Goal: Task Accomplishment & Management: Complete application form

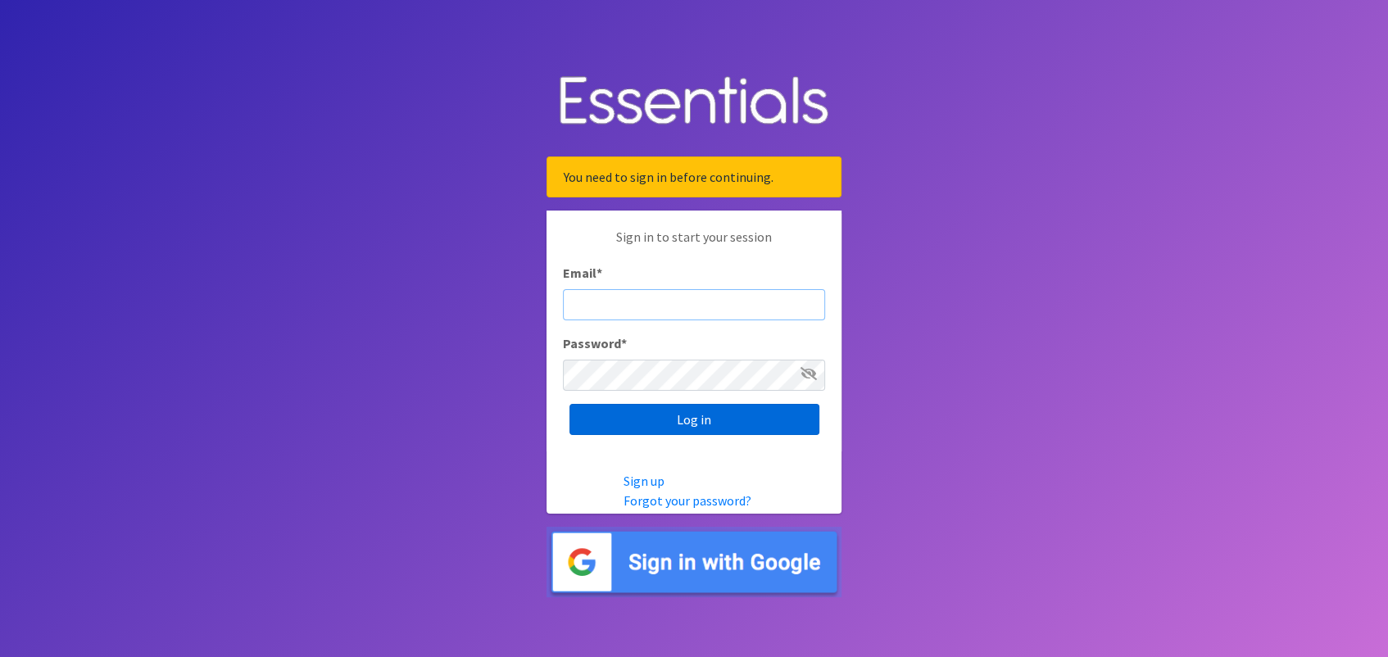
type input "[EMAIL_ADDRESS][PERSON_NAME][DOMAIN_NAME]"
click at [690, 423] on input "Log in" at bounding box center [694, 419] width 250 height 31
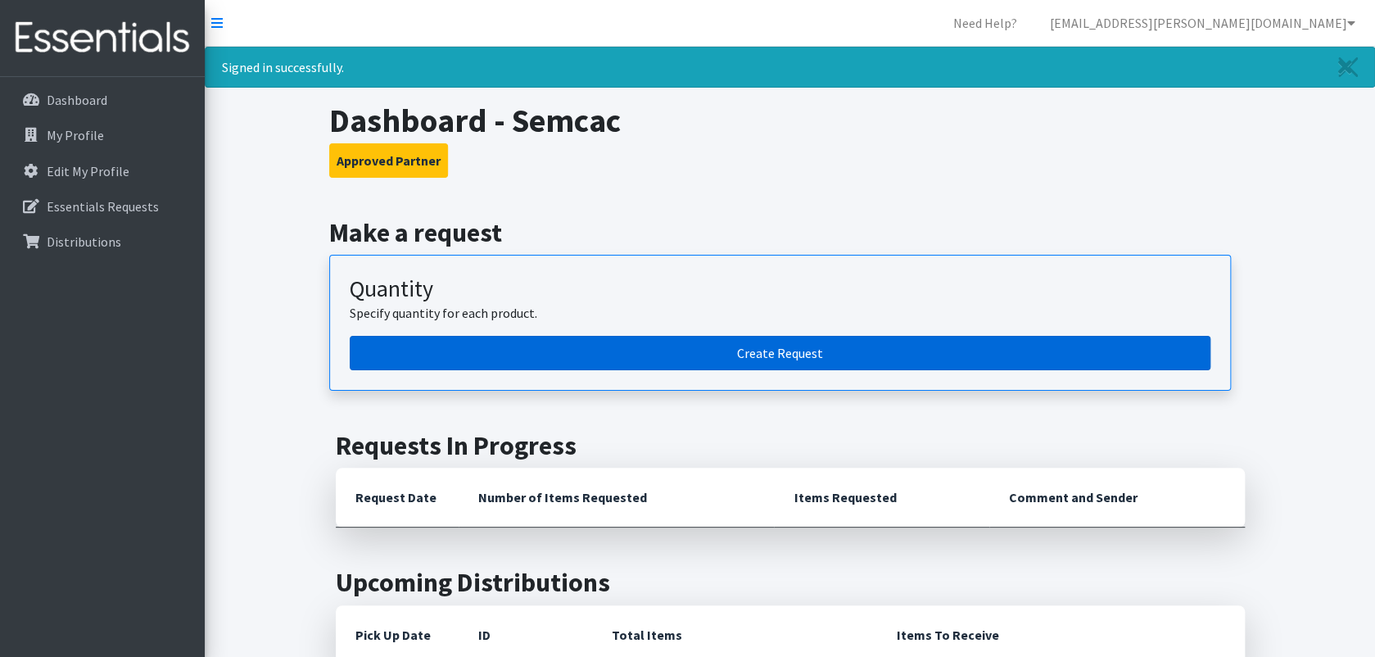
click at [786, 346] on link "Create Request" at bounding box center [780, 353] width 861 height 34
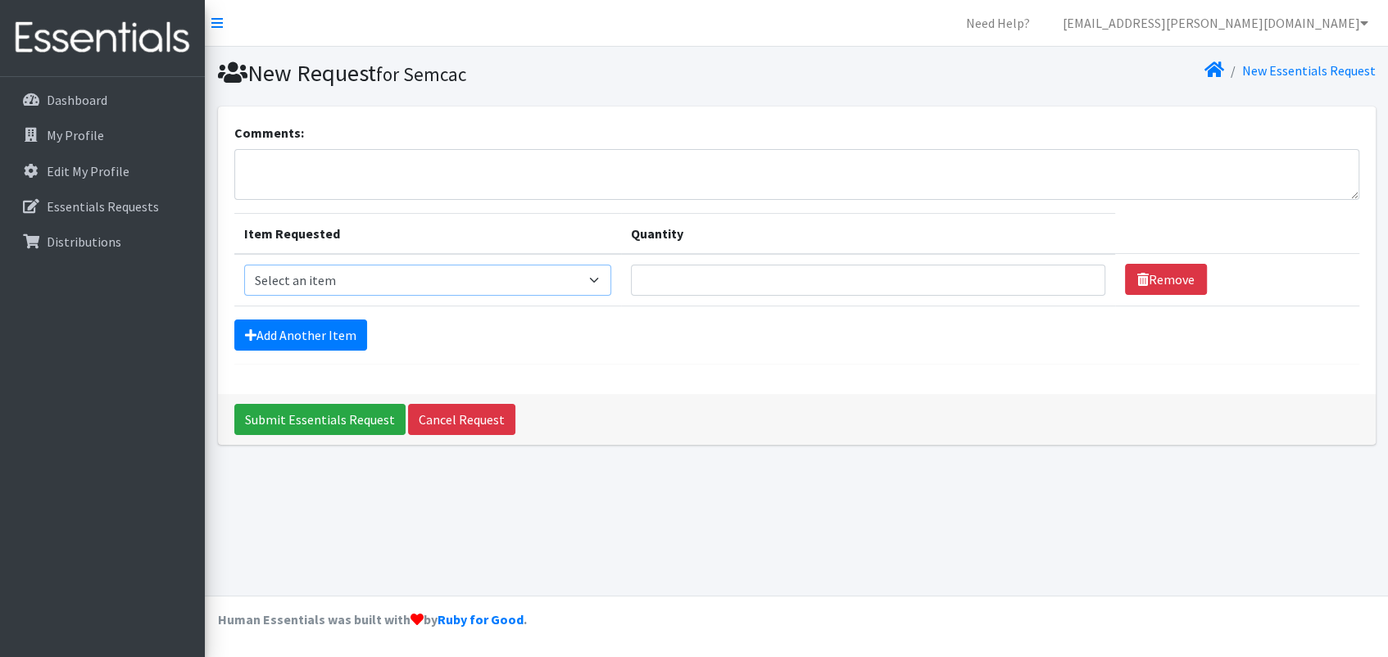
click at [598, 283] on select "Select an item Kids (Newborn) Kids (Size 1) Kids (Size 2) Kids (Size 3) Kids (S…" at bounding box center [428, 280] width 368 height 31
select select "11351"
click at [244, 265] on select "Select an item Kids (Newborn) Kids (Size 1) Kids (Size 2) Kids (Size 3) Kids (S…" at bounding box center [428, 280] width 368 height 31
click at [795, 288] on input "Quantity" at bounding box center [868, 280] width 474 height 31
type input "400"
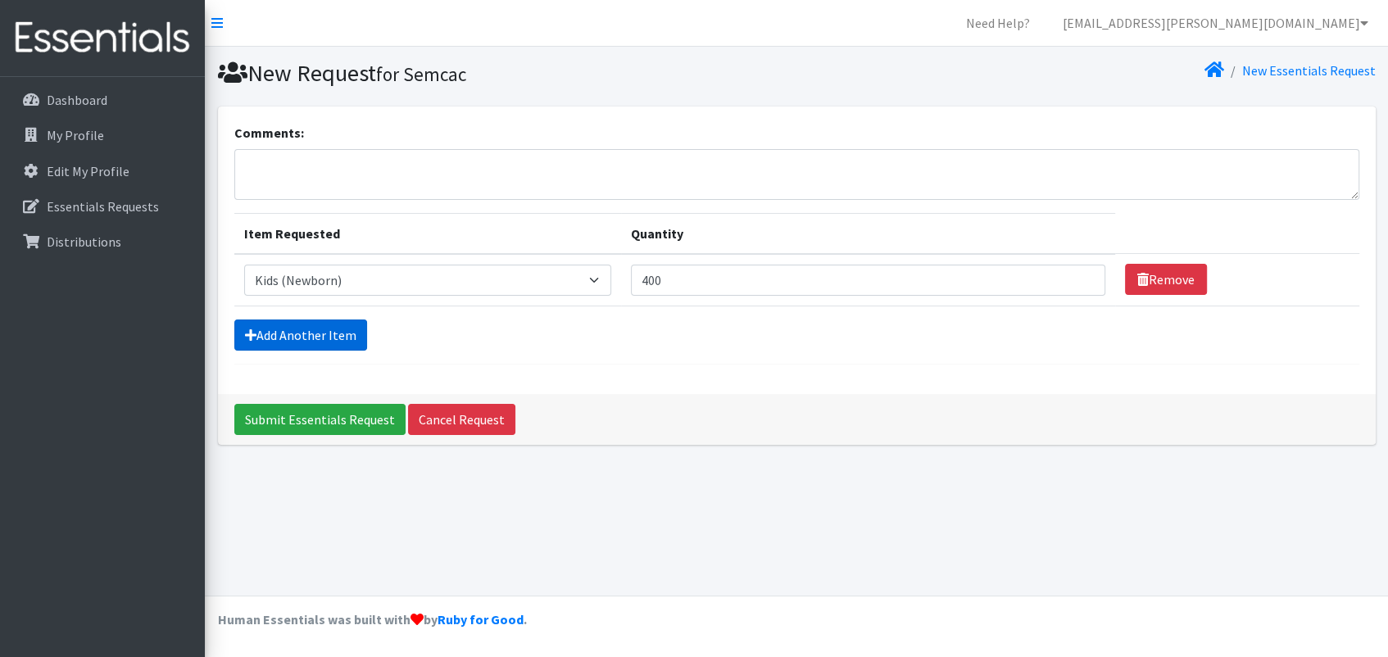
click at [330, 331] on link "Add Another Item" at bounding box center [300, 334] width 133 height 31
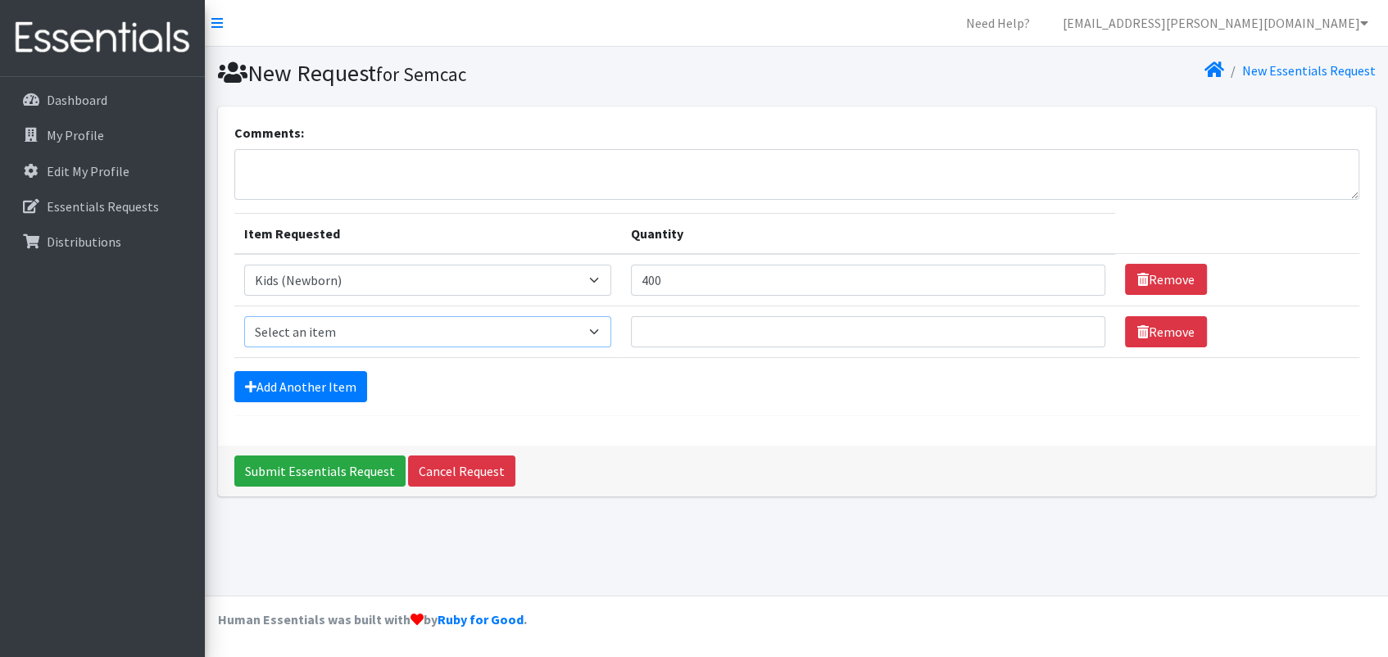
click at [609, 332] on select "Select an item Kids (Newborn) Kids (Size 1) Kids (Size 2) Kids (Size 3) Kids (S…" at bounding box center [428, 331] width 368 height 31
select select "11350"
click at [244, 316] on select "Select an item Kids (Newborn) Kids (Size 1) Kids (Size 2) Kids (Size 3) Kids (S…" at bounding box center [428, 331] width 368 height 31
click at [727, 325] on input "Quantity" at bounding box center [868, 331] width 474 height 31
type input "2400"
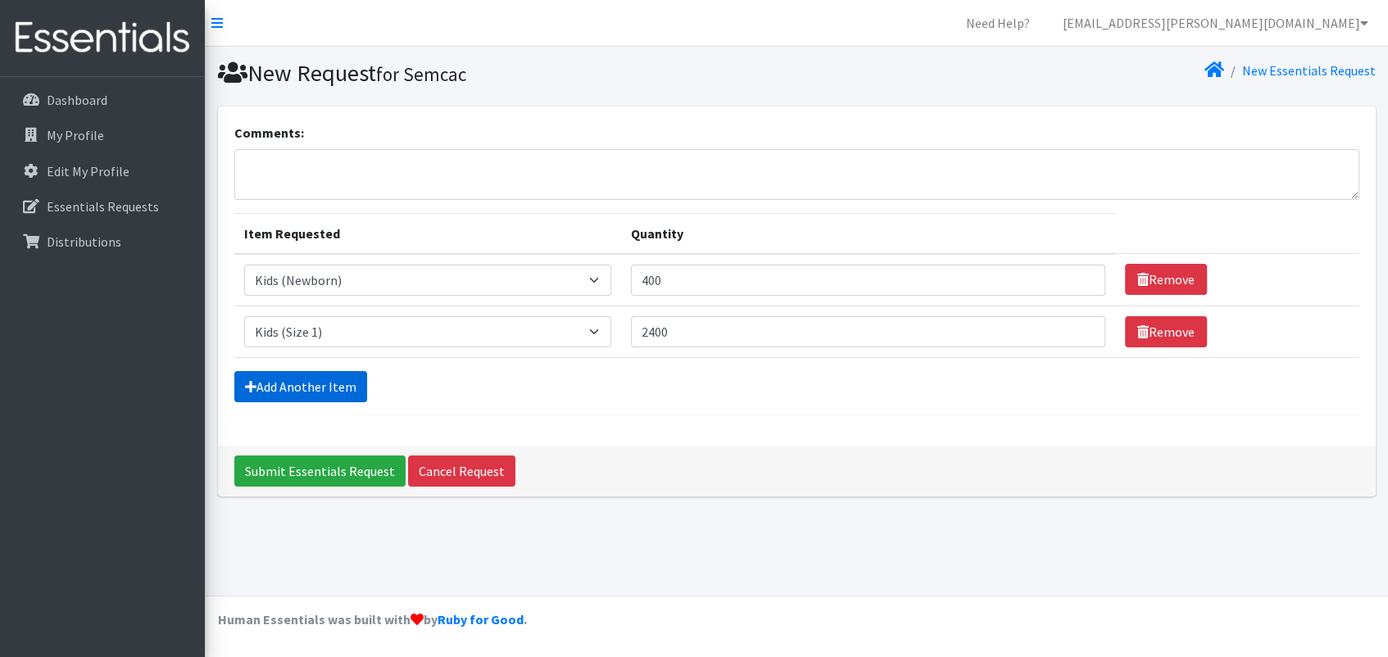
click at [304, 382] on link "Add Another Item" at bounding box center [300, 386] width 133 height 31
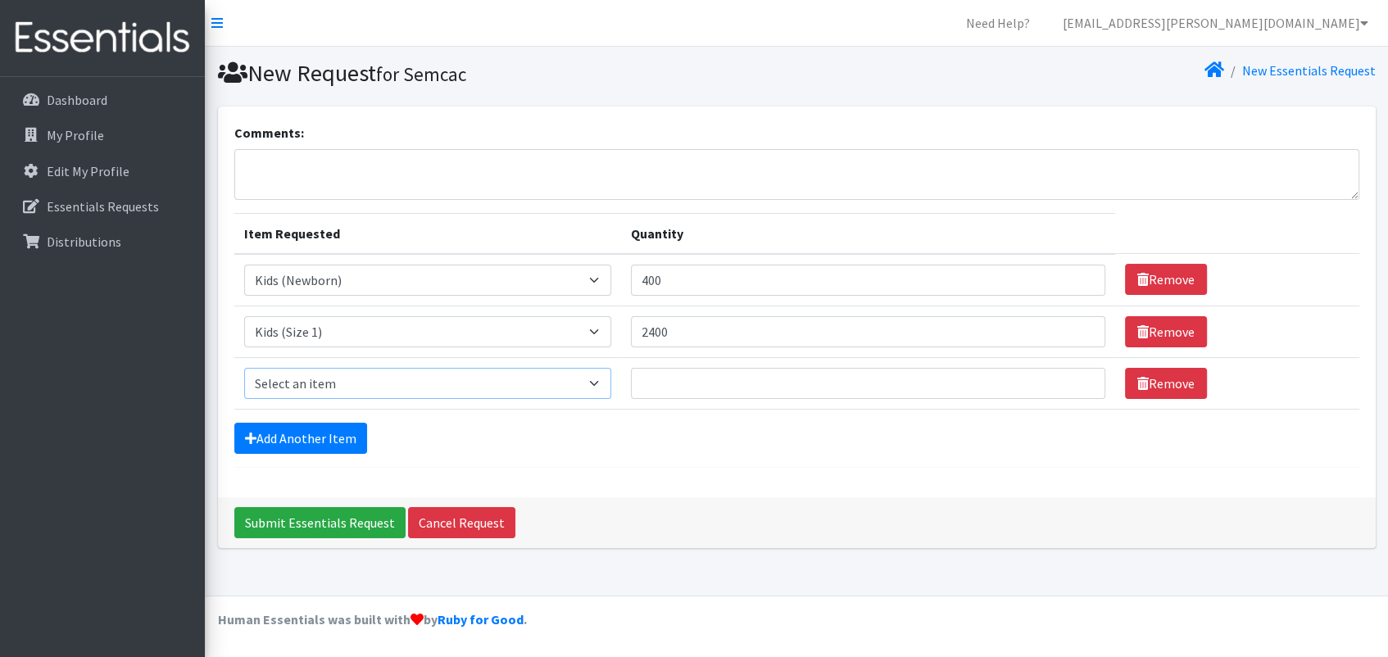
click at [598, 378] on select "Select an item Kids (Newborn) Kids (Size 1) Kids (Size 2) Kids (Size 3) Kids (S…" at bounding box center [428, 383] width 368 height 31
select select "11348"
click at [244, 368] on select "Select an item Kids (Newborn) Kids (Size 1) Kids (Size 2) Kids (Size 3) Kids (S…" at bounding box center [428, 383] width 368 height 31
click at [669, 393] on input "Quantity" at bounding box center [868, 383] width 474 height 31
type input "1200"
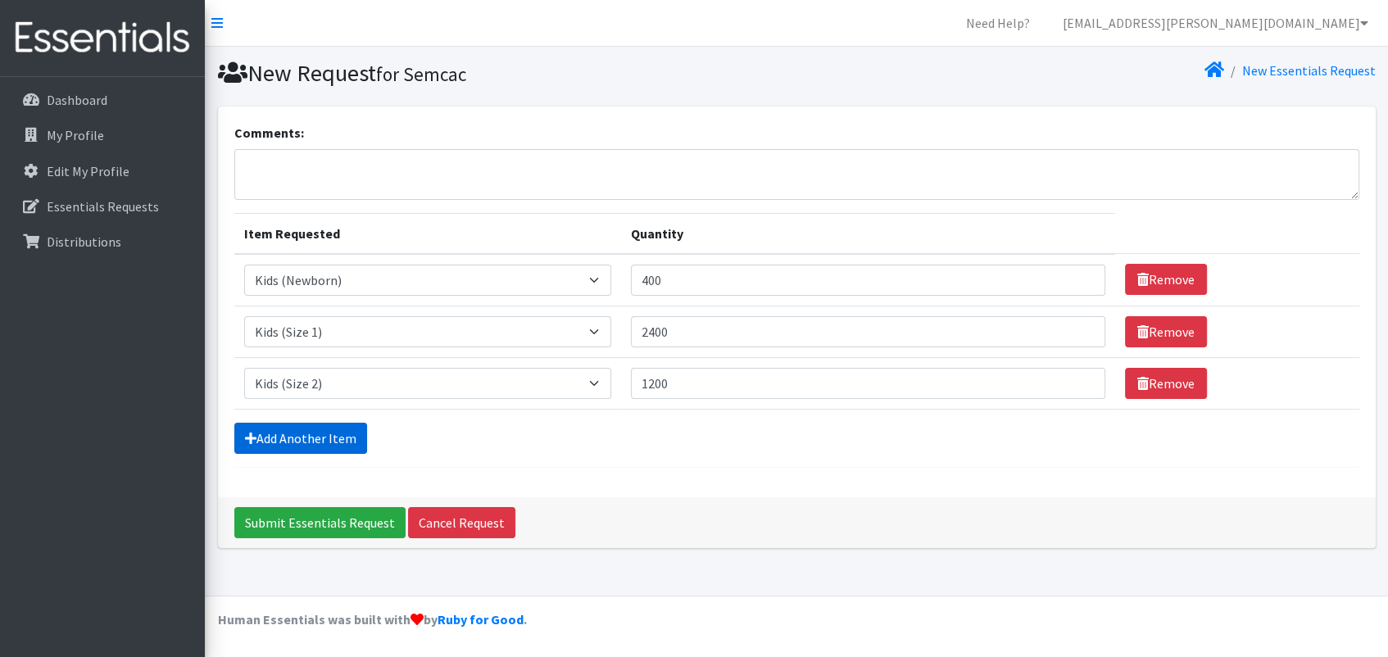
click at [306, 446] on link "Add Another Item" at bounding box center [300, 438] width 133 height 31
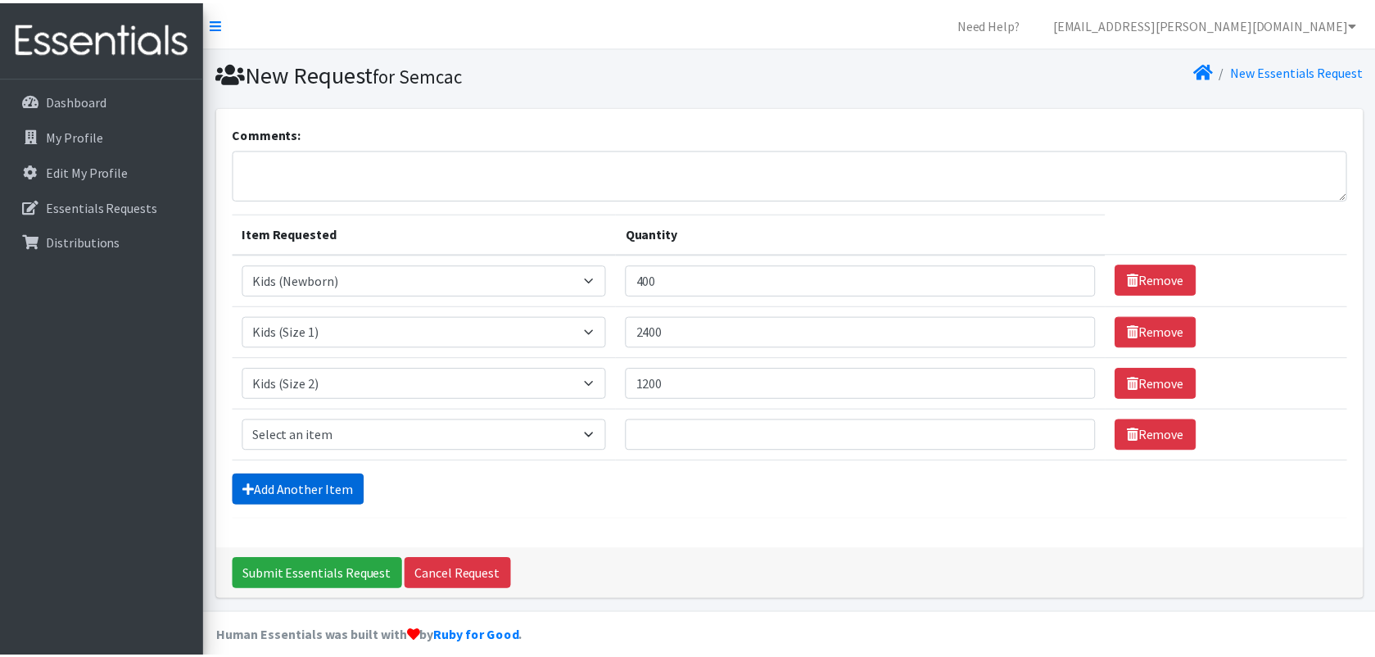
scroll to position [15, 0]
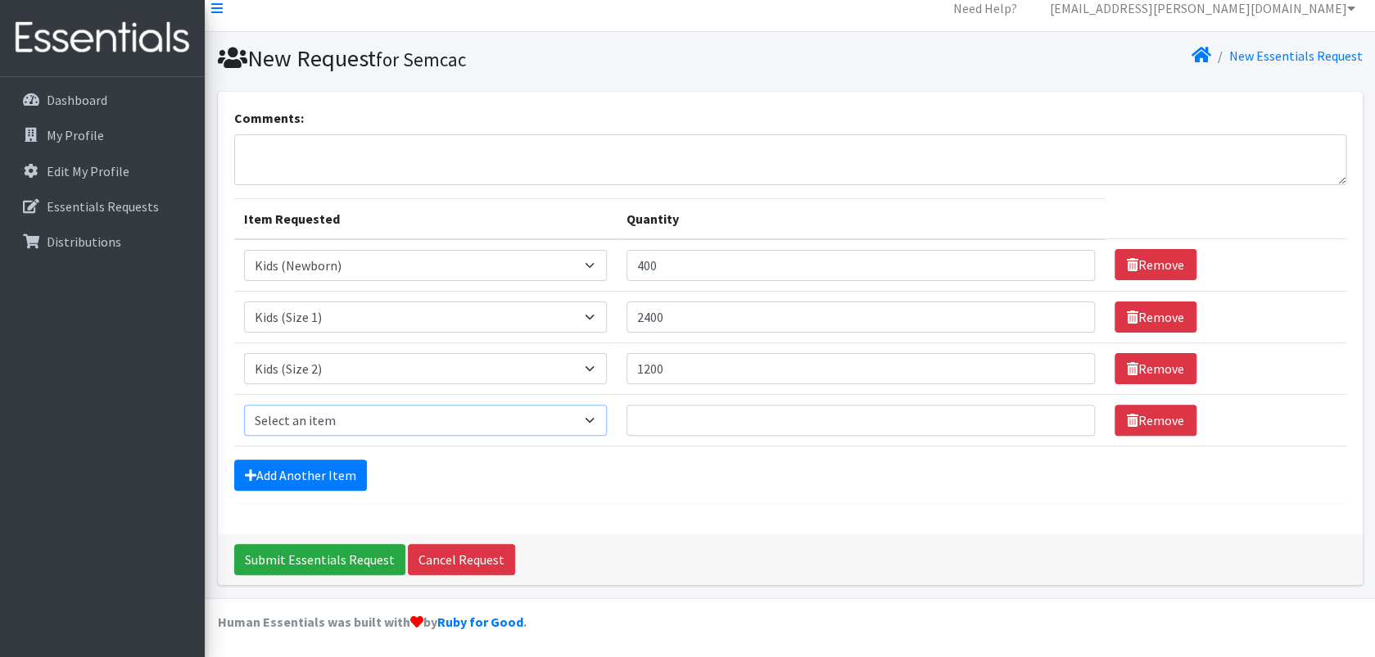
click at [433, 411] on select "Select an item Kids (Newborn) Kids (Size 1) Kids (Size 2) Kids (Size 3) Kids (S…" at bounding box center [426, 420] width 364 height 31
select select "11361"
click at [244, 405] on select "Select an item Kids (Newborn) Kids (Size 1) Kids (Size 2) Kids (Size 3) Kids (S…" at bounding box center [426, 420] width 364 height 31
click at [681, 418] on input "Quantity" at bounding box center [861, 420] width 469 height 31
type input "1200"
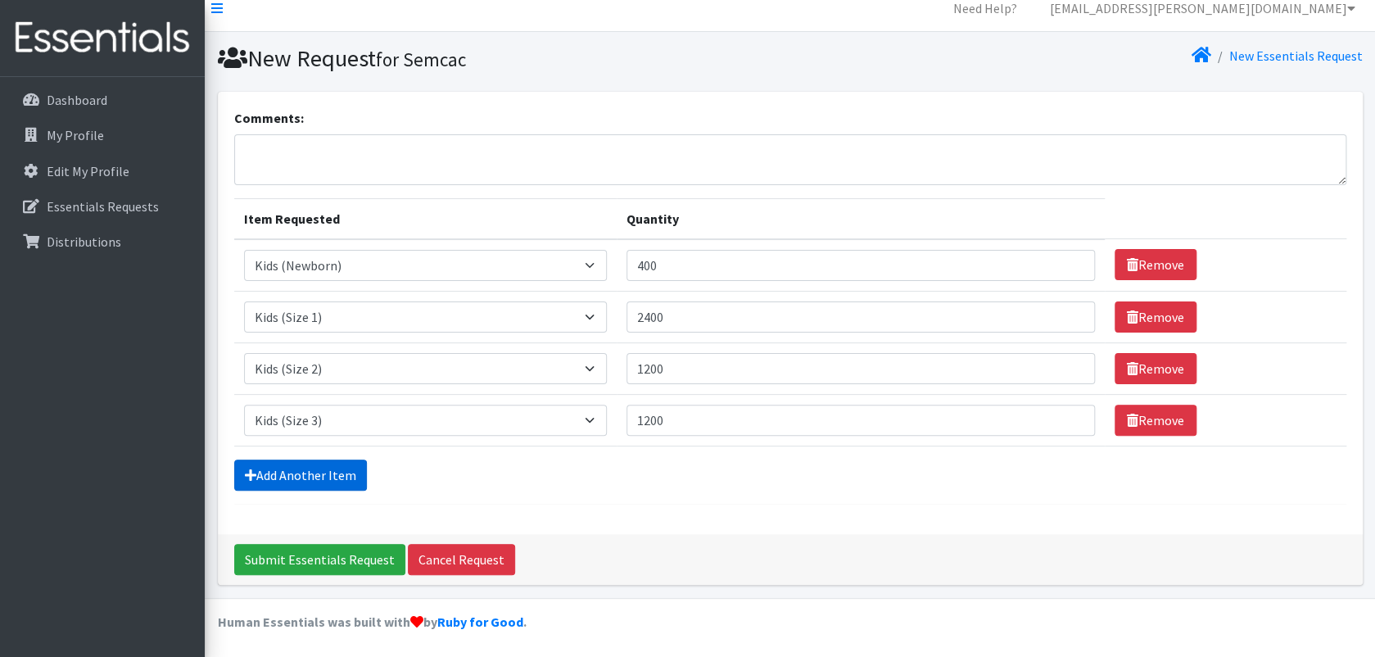
click at [311, 475] on link "Add Another Item" at bounding box center [300, 475] width 133 height 31
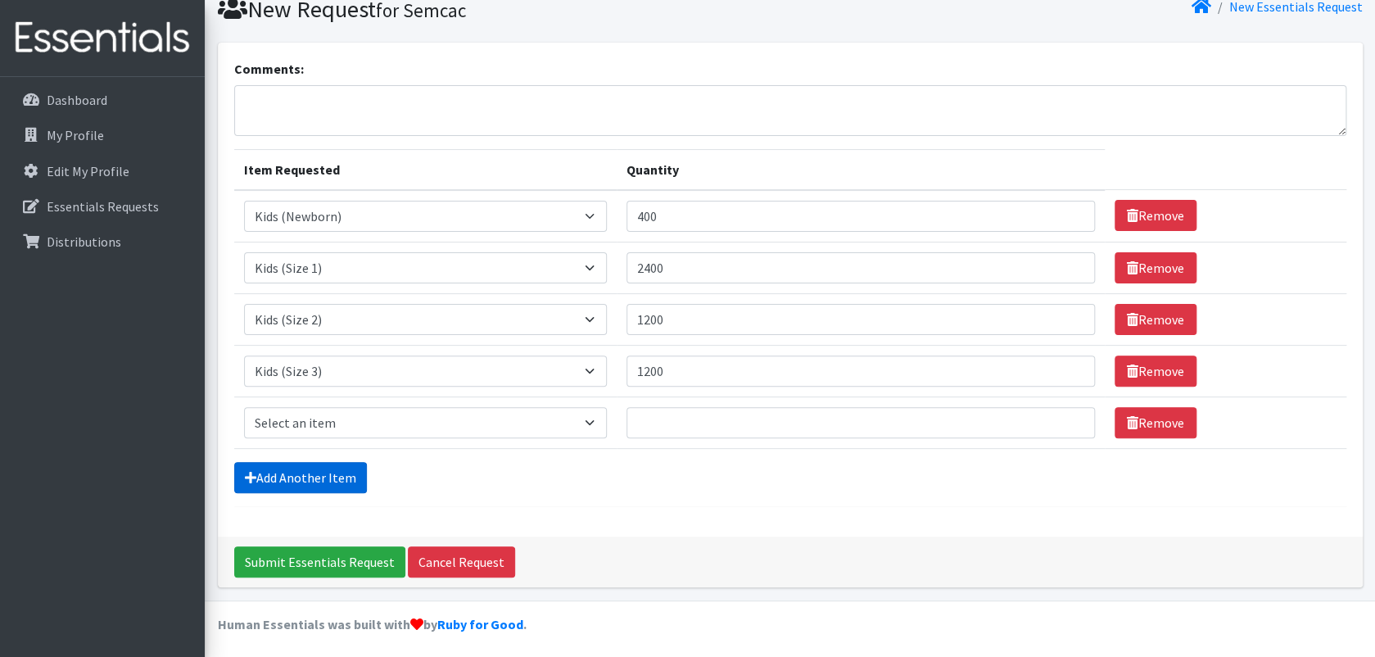
scroll to position [67, 0]
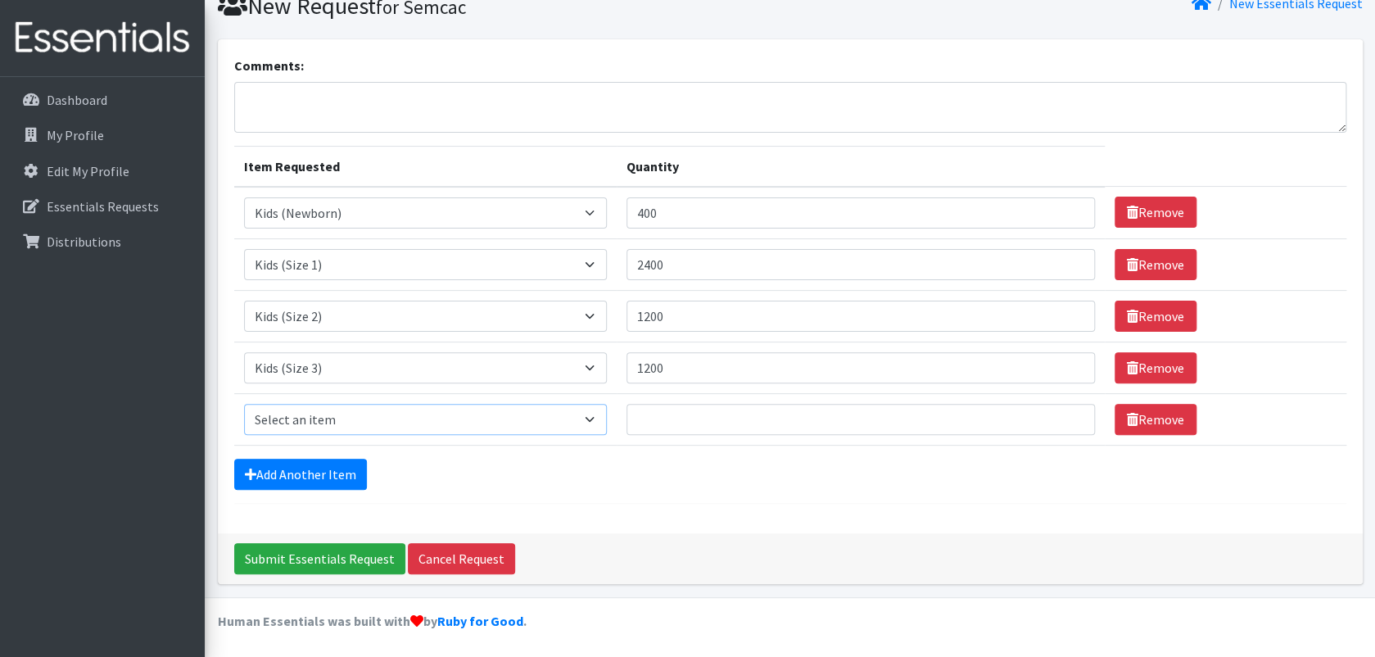
click at [440, 425] on select "Select an item Kids (Newborn) Kids (Size 1) Kids (Size 2) Kids (Size 3) Kids (S…" at bounding box center [426, 419] width 364 height 31
select select "11349"
click at [244, 404] on select "Select an item Kids (Newborn) Kids (Size 1) Kids (Size 2) Kids (Size 3) Kids (S…" at bounding box center [426, 419] width 364 height 31
click at [649, 413] on input "Quantity" at bounding box center [861, 419] width 469 height 31
type input "2000"
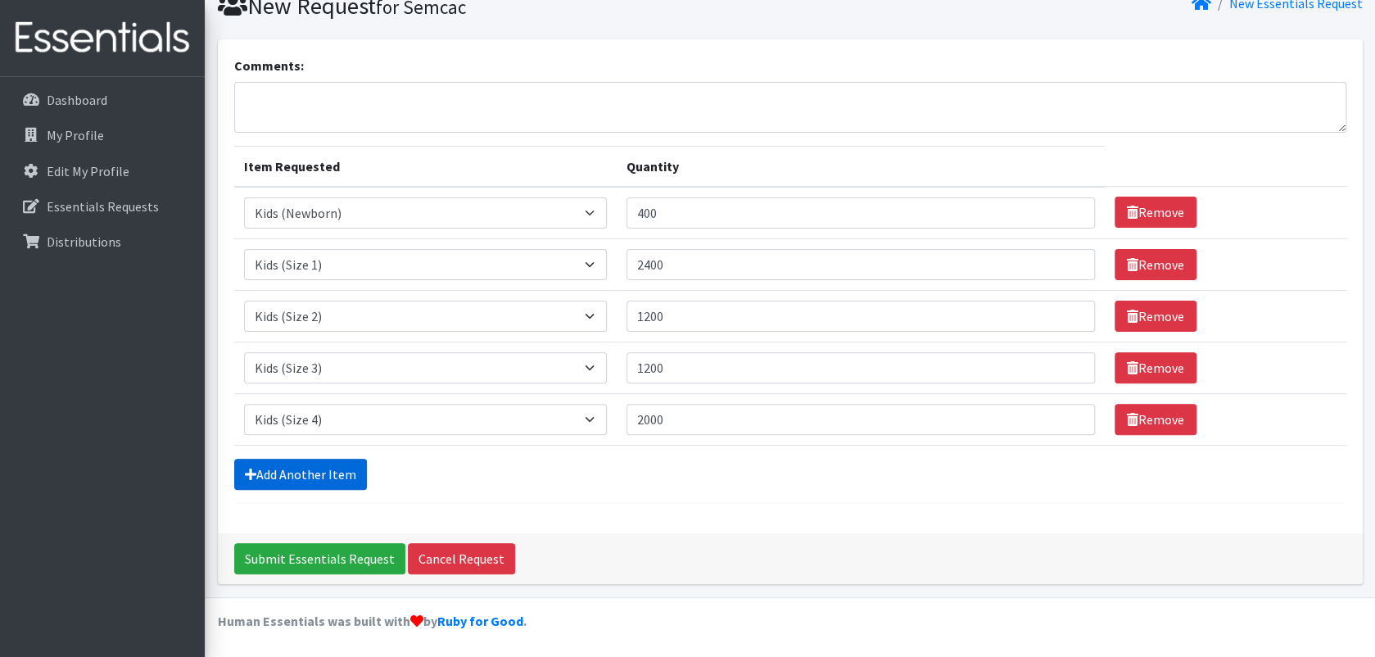
click at [305, 470] on link "Add Another Item" at bounding box center [300, 474] width 133 height 31
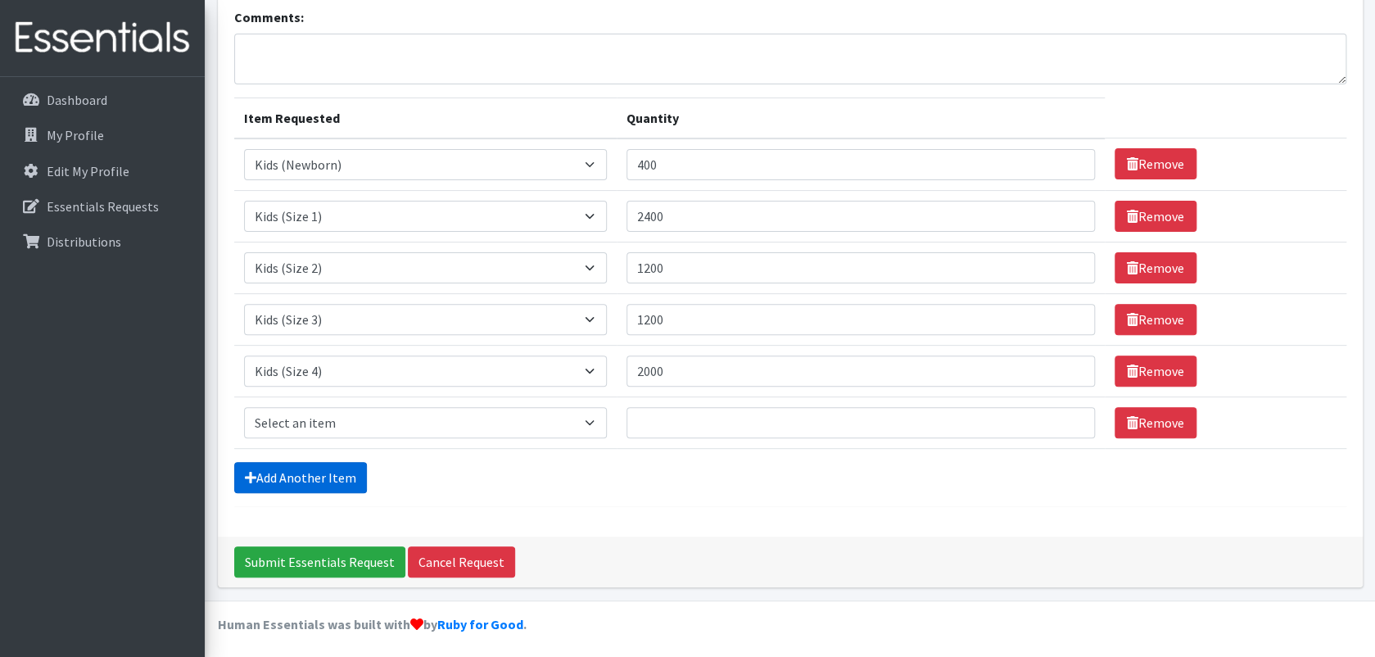
scroll to position [118, 0]
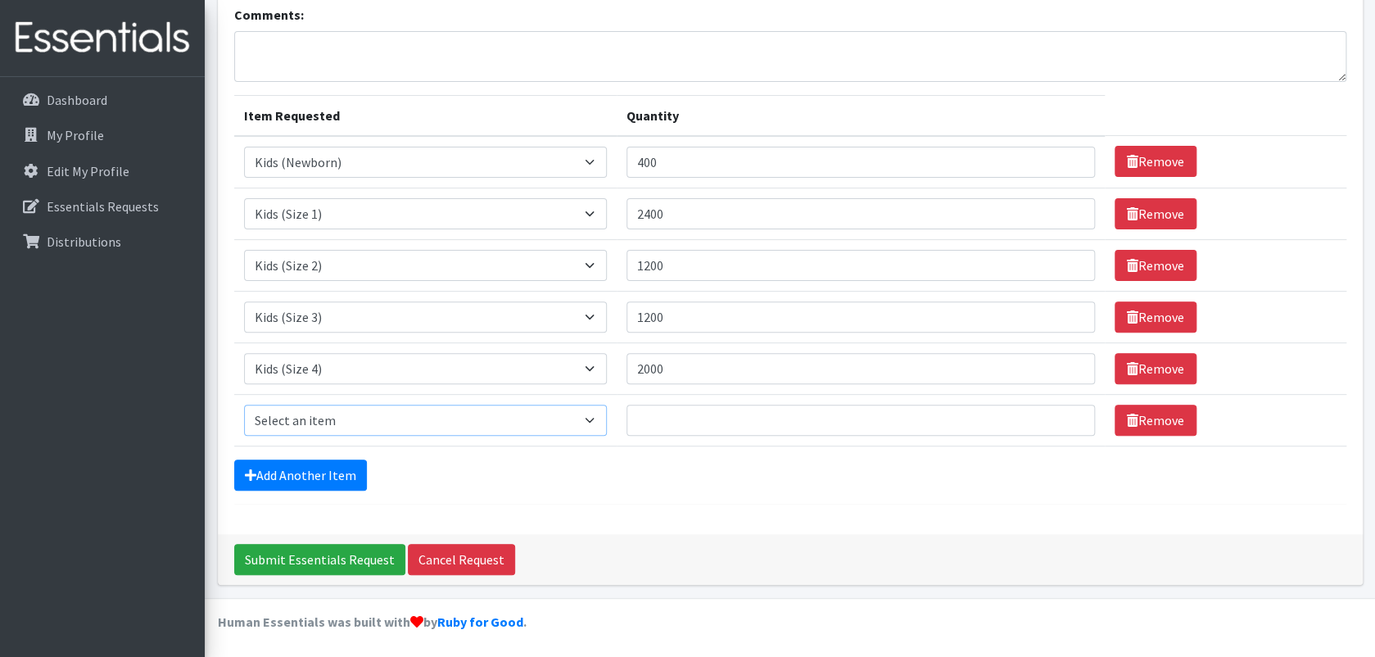
click at [590, 417] on select "Select an item Kids (Newborn) Kids (Size 1) Kids (Size 2) Kids (Size 3) Kids (S…" at bounding box center [426, 420] width 364 height 31
select select "11322"
click at [244, 405] on select "Select an item Kids (Newborn) Kids (Size 1) Kids (Size 2) Kids (Size 3) Kids (S…" at bounding box center [426, 420] width 364 height 31
click at [716, 409] on input "Quantity" at bounding box center [861, 420] width 469 height 31
type input "2000"
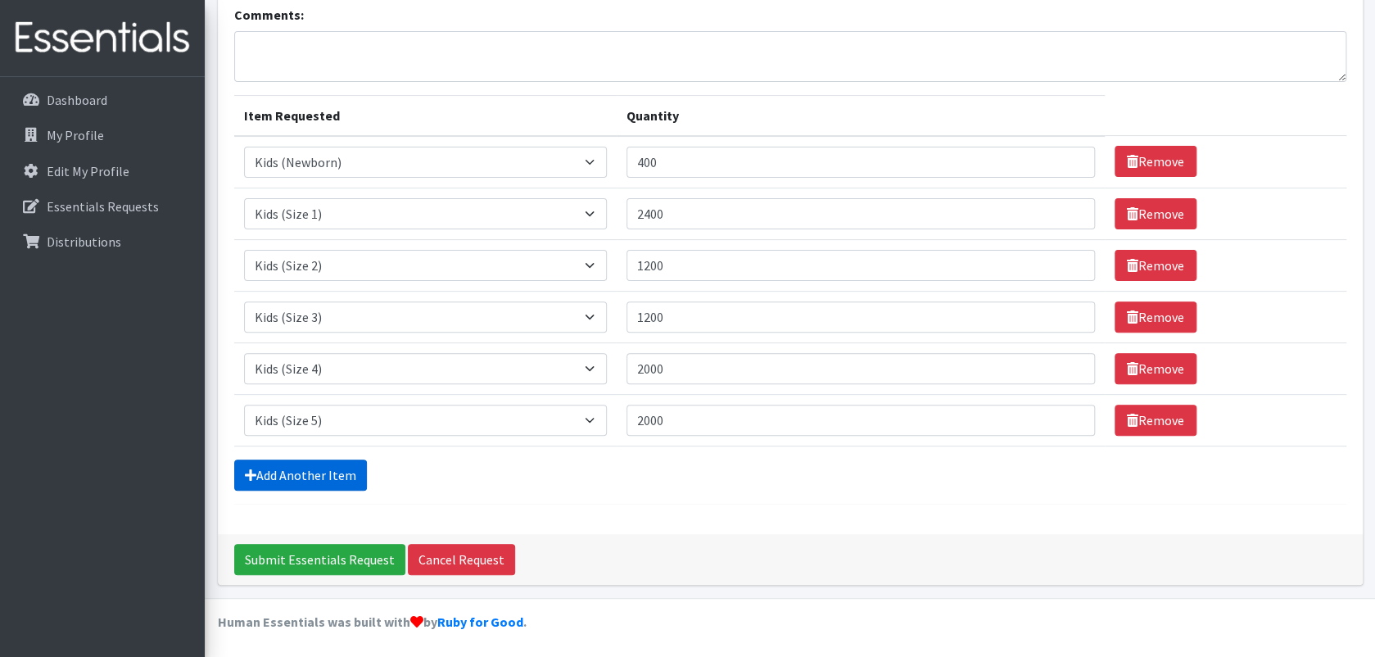
click at [315, 483] on link "Add Another Item" at bounding box center [300, 475] width 133 height 31
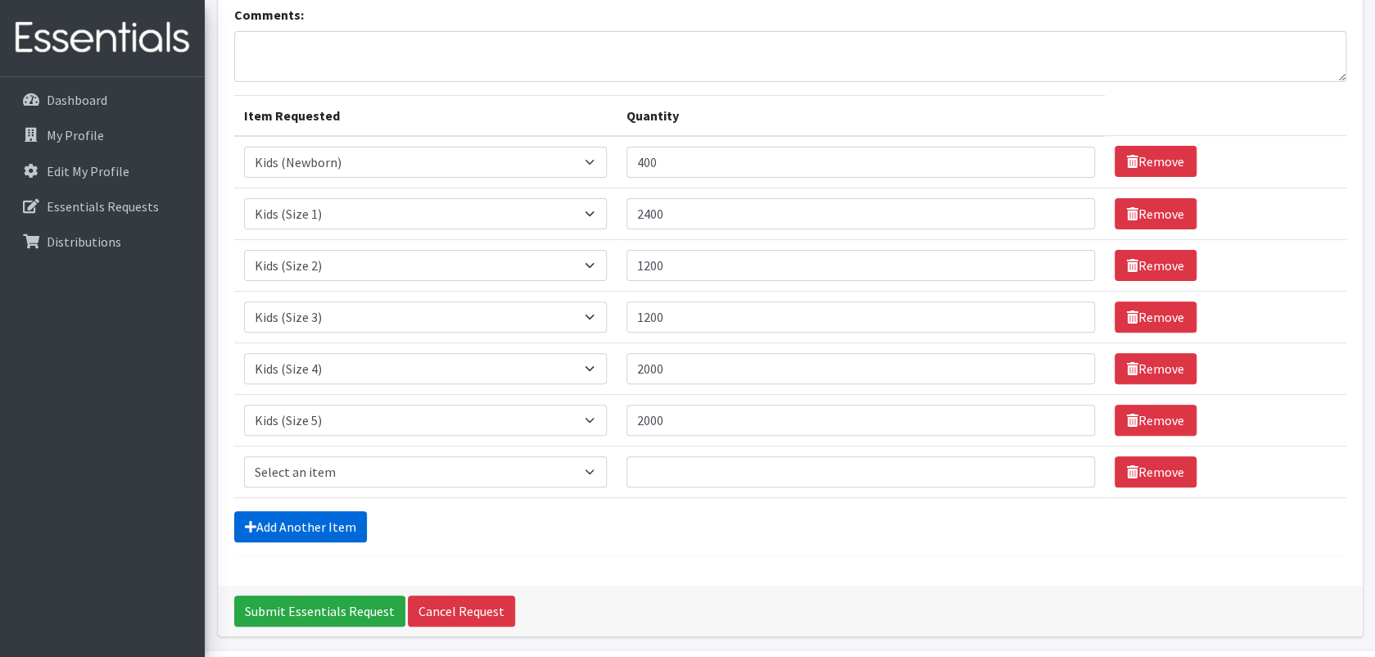
scroll to position [170, 0]
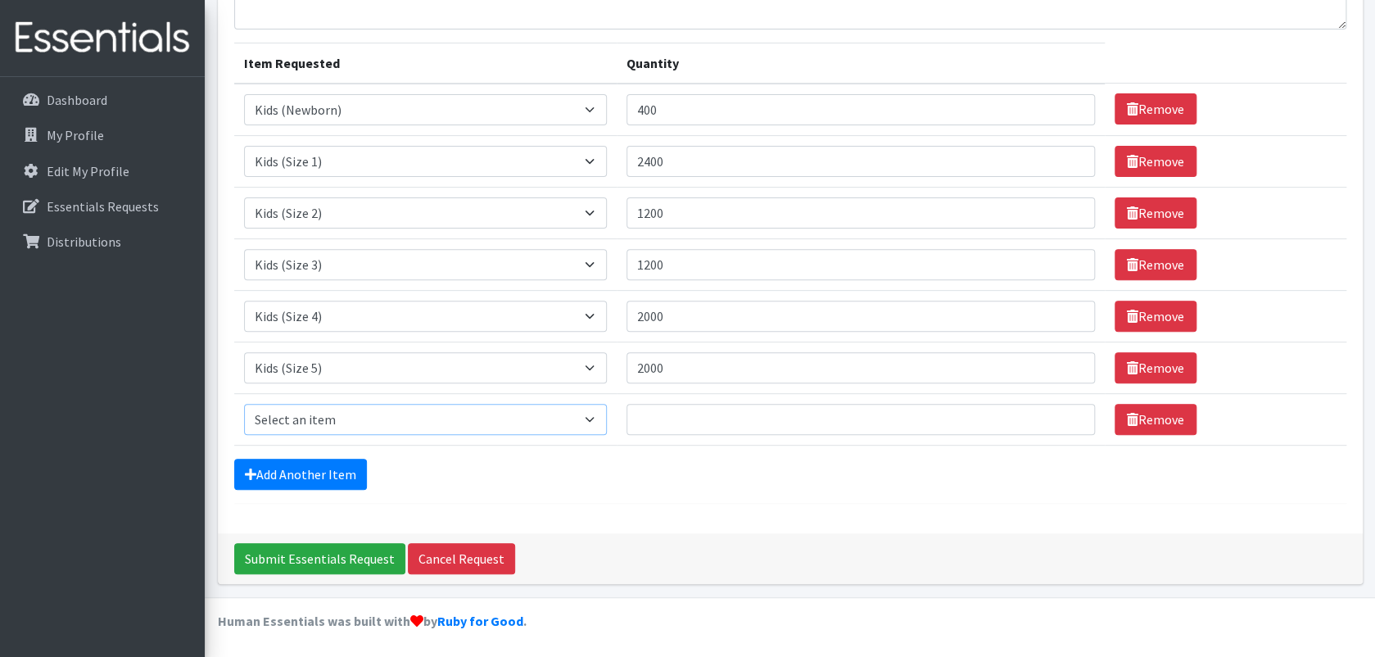
click at [589, 418] on select "Select an item Kids (Newborn) Kids (Size 1) Kids (Size 2) Kids (Size 3) Kids (S…" at bounding box center [426, 419] width 364 height 31
select select "11346"
click at [244, 404] on select "Select an item Kids (Newborn) Kids (Size 1) Kids (Size 2) Kids (Size 3) Kids (S…" at bounding box center [426, 419] width 364 height 31
click at [666, 424] on input "Quantity" at bounding box center [861, 419] width 469 height 31
type input "2400"
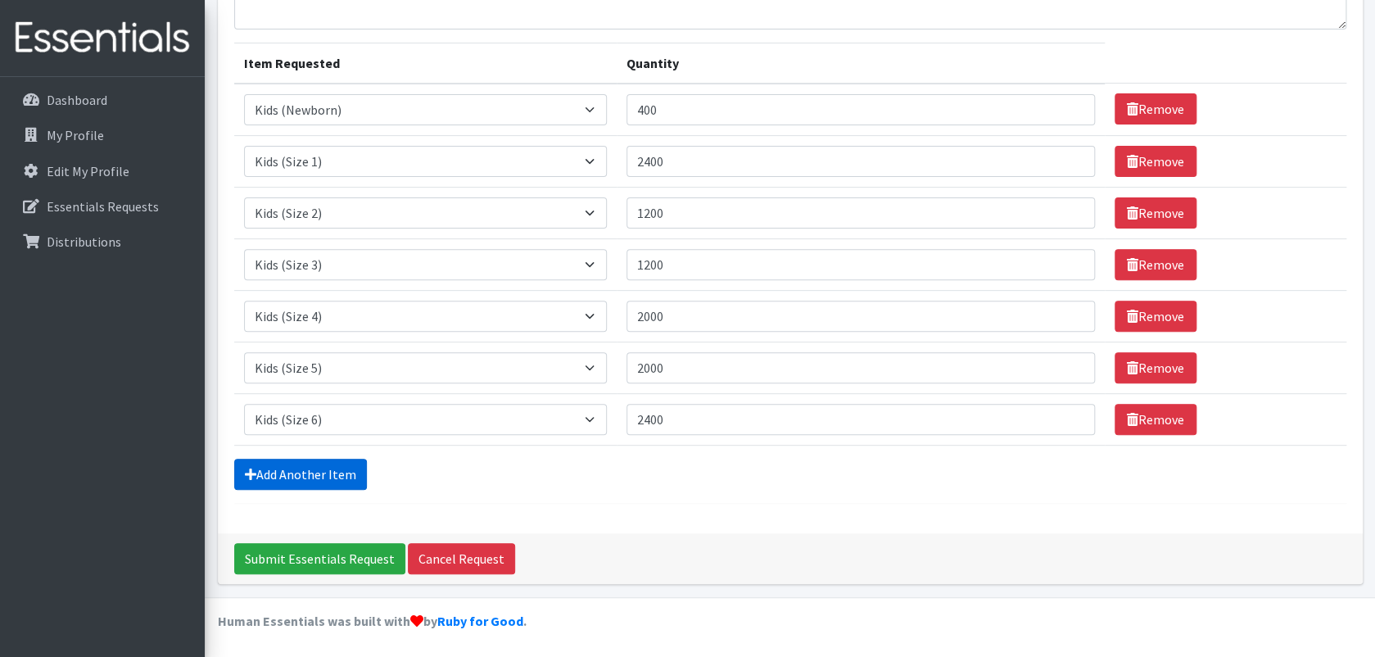
click at [296, 473] on link "Add Another Item" at bounding box center [300, 474] width 133 height 31
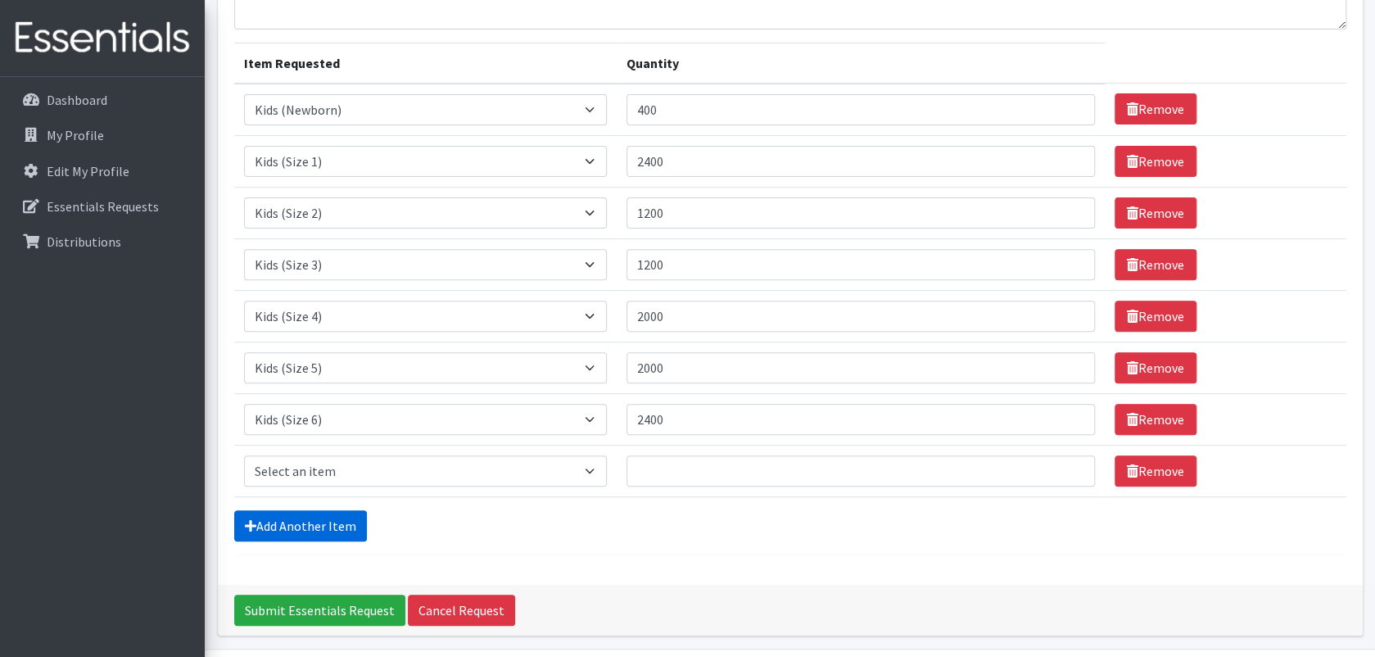
scroll to position [221, 0]
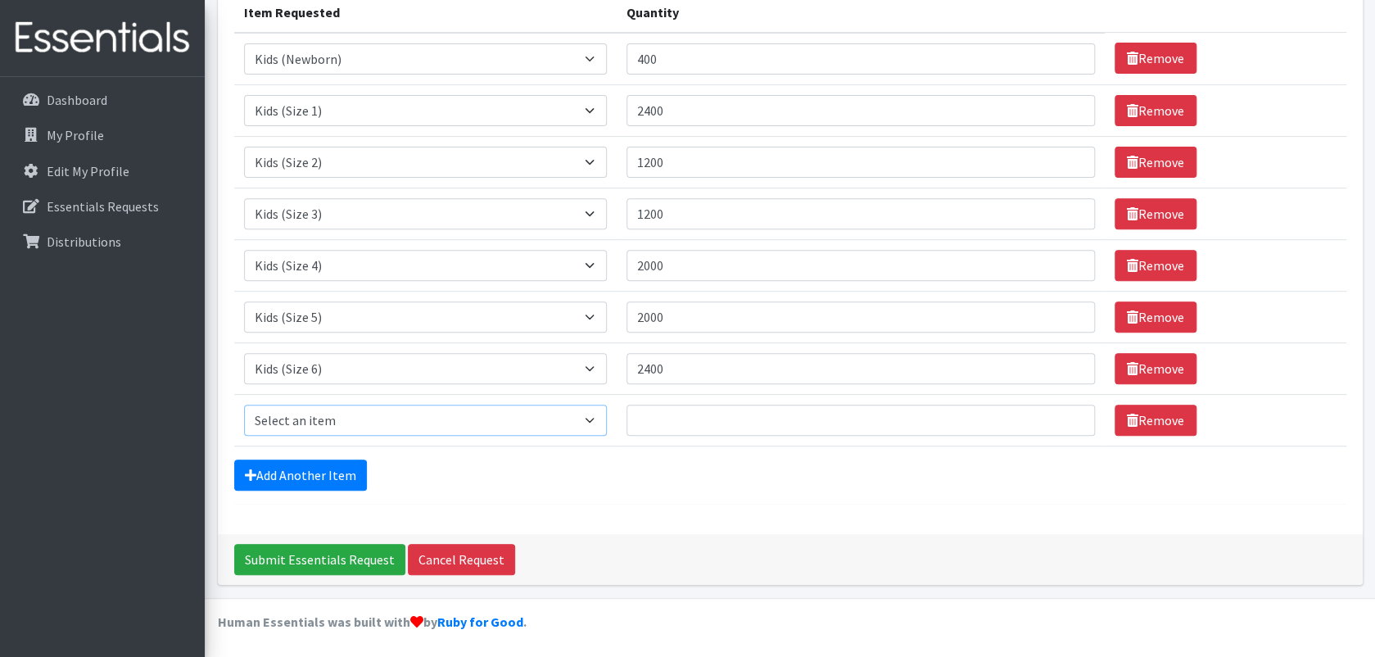
click at [597, 415] on select "Select an item Kids (Newborn) Kids (Size 1) Kids (Size 2) Kids (Size 3) Kids (S…" at bounding box center [426, 420] width 364 height 31
select select "14461"
click at [244, 405] on select "Select an item Kids (Newborn) Kids (Size 1) Kids (Size 2) Kids (Size 3) Kids (S…" at bounding box center [426, 420] width 364 height 31
click at [650, 418] on input "Quantity" at bounding box center [861, 420] width 469 height 31
type input "2200"
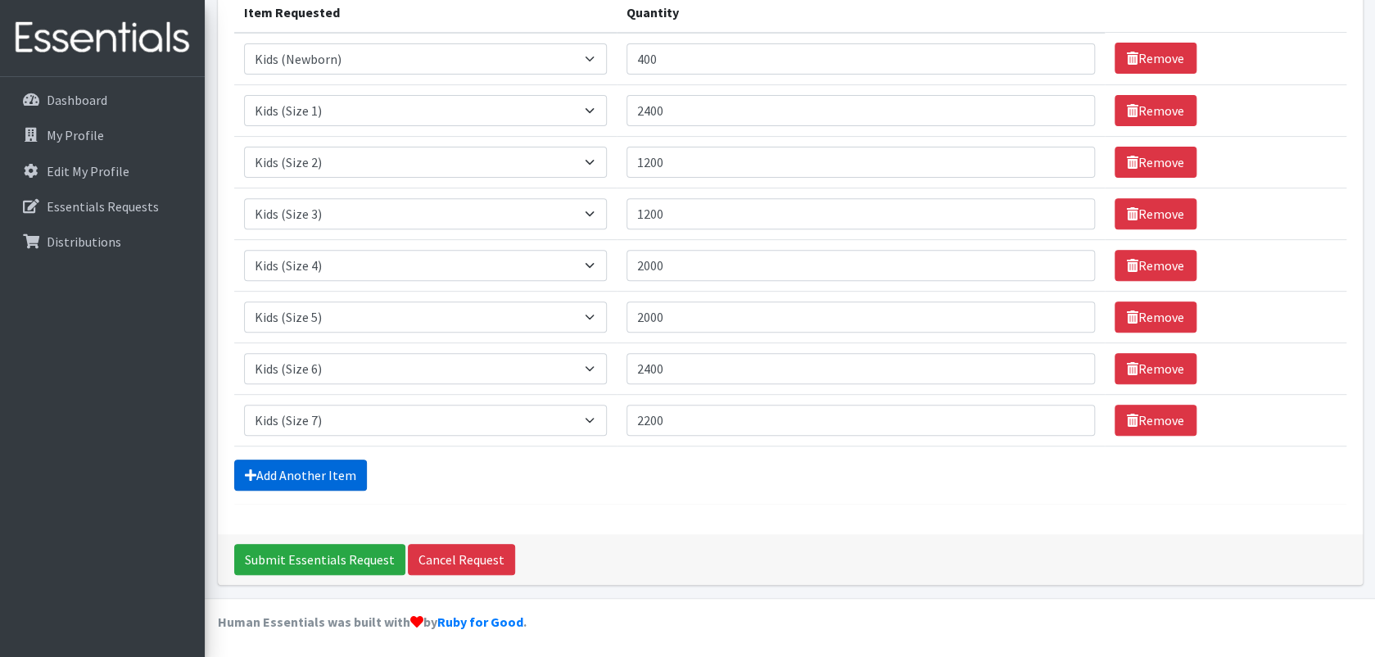
click at [292, 471] on link "Add Another Item" at bounding box center [300, 475] width 133 height 31
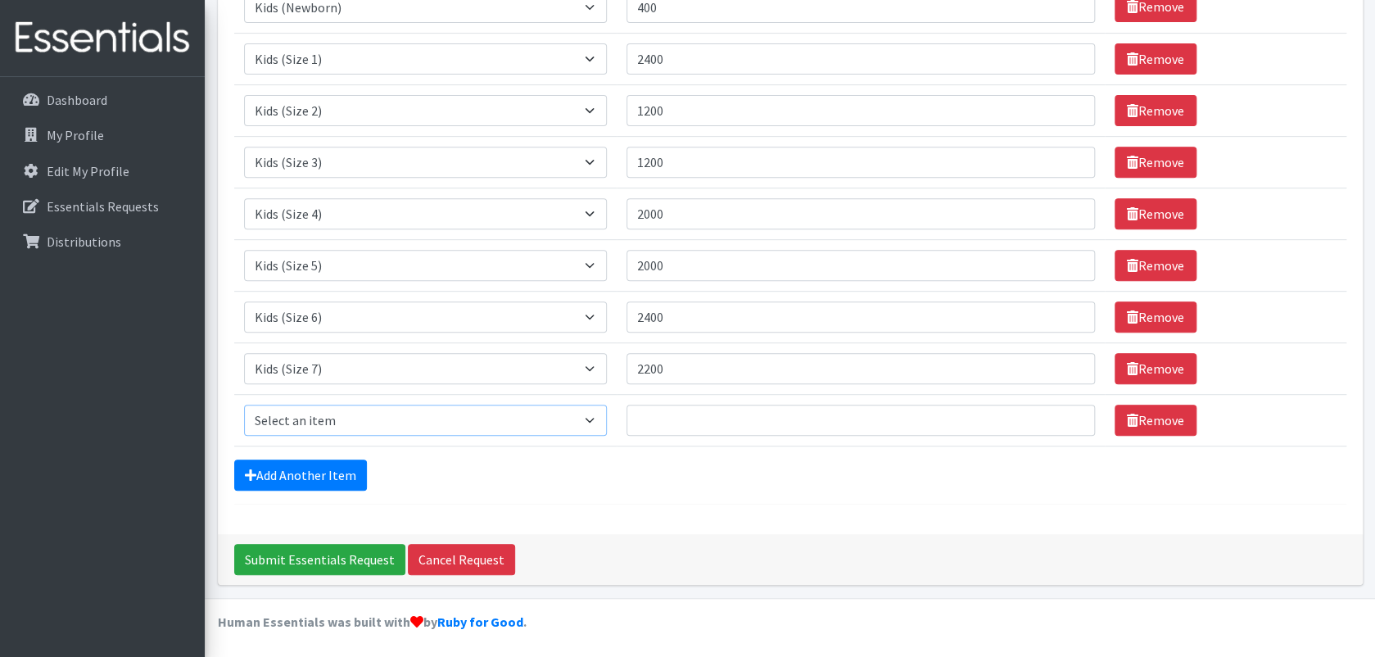
click at [600, 422] on select "Select an item Kids (Newborn) Kids (Size 1) Kids (Size 2) Kids (Size 3) Kids (S…" at bounding box center [426, 420] width 364 height 31
select select "11344"
click at [244, 405] on select "Select an item Kids (Newborn) Kids (Size 1) Kids (Size 2) Kids (Size 3) Kids (S…" at bounding box center [426, 420] width 364 height 31
click at [685, 419] on input "Quantity" at bounding box center [861, 420] width 469 height 31
type input "1360"
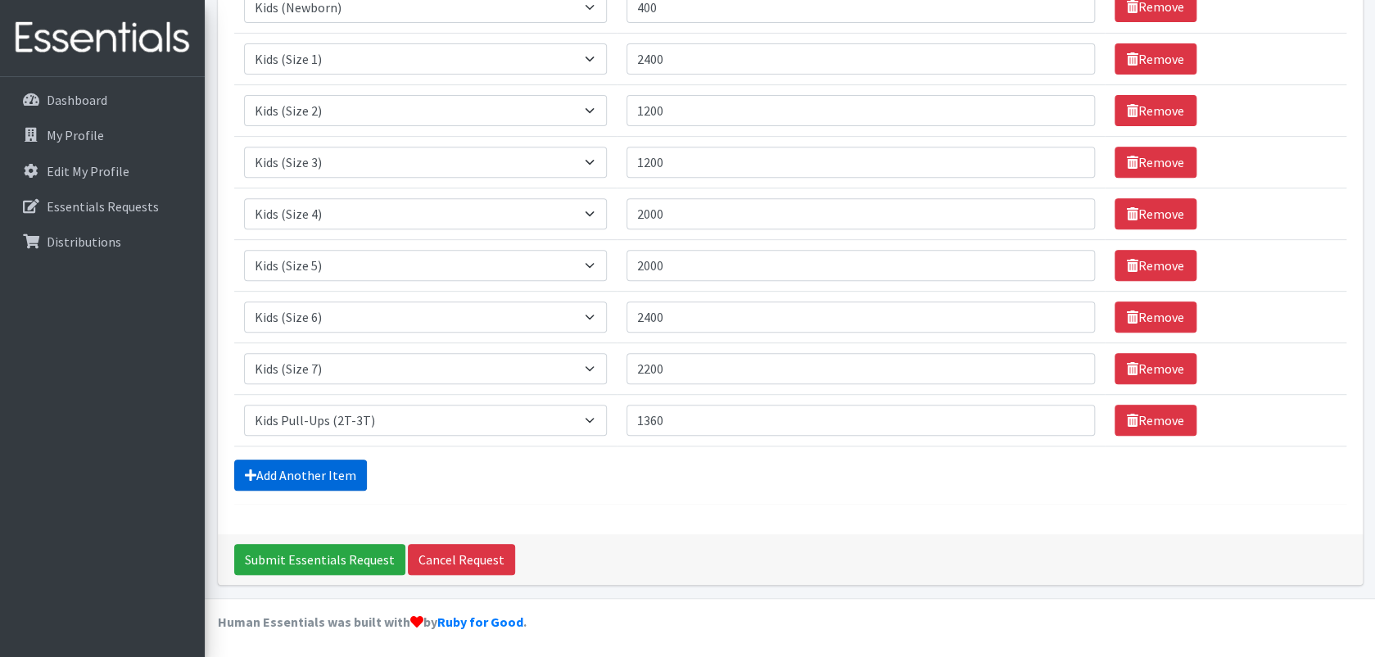
click at [276, 465] on link "Add Another Item" at bounding box center [300, 475] width 133 height 31
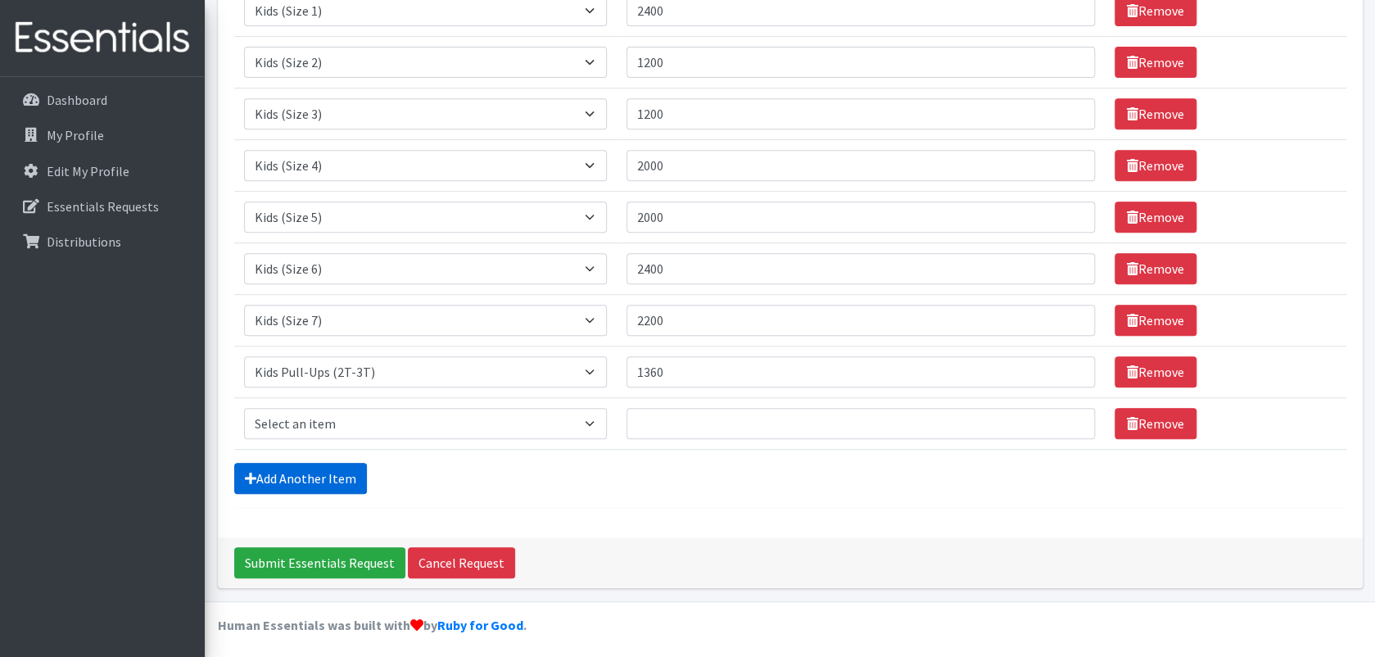
scroll to position [324, 0]
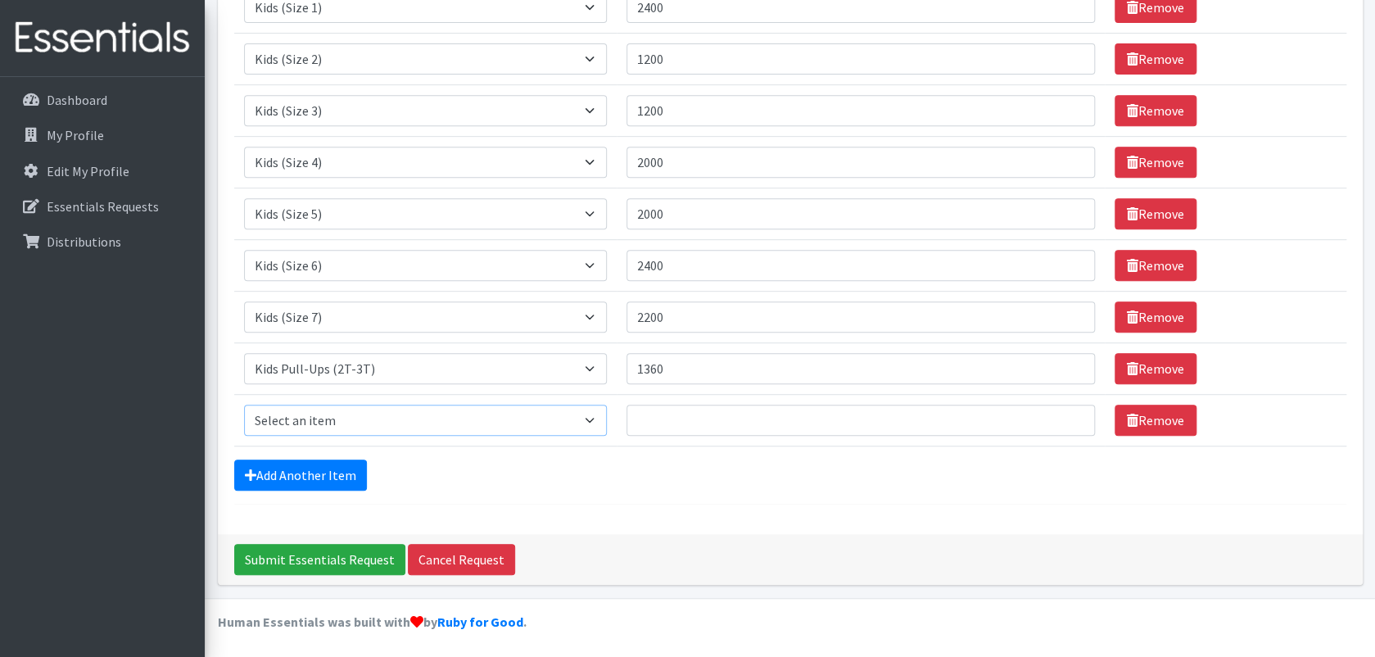
click at [597, 425] on select "Select an item Kids (Newborn) Kids (Size 1) Kids (Size 2) Kids (Size 3) Kids (S…" at bounding box center [426, 420] width 364 height 31
select select "11340"
click at [244, 405] on select "Select an item Kids (Newborn) Kids (Size 1) Kids (Size 2) Kids (Size 3) Kids (S…" at bounding box center [426, 420] width 364 height 31
click at [663, 416] on input "Quantity" at bounding box center [861, 420] width 469 height 31
type input "3600"
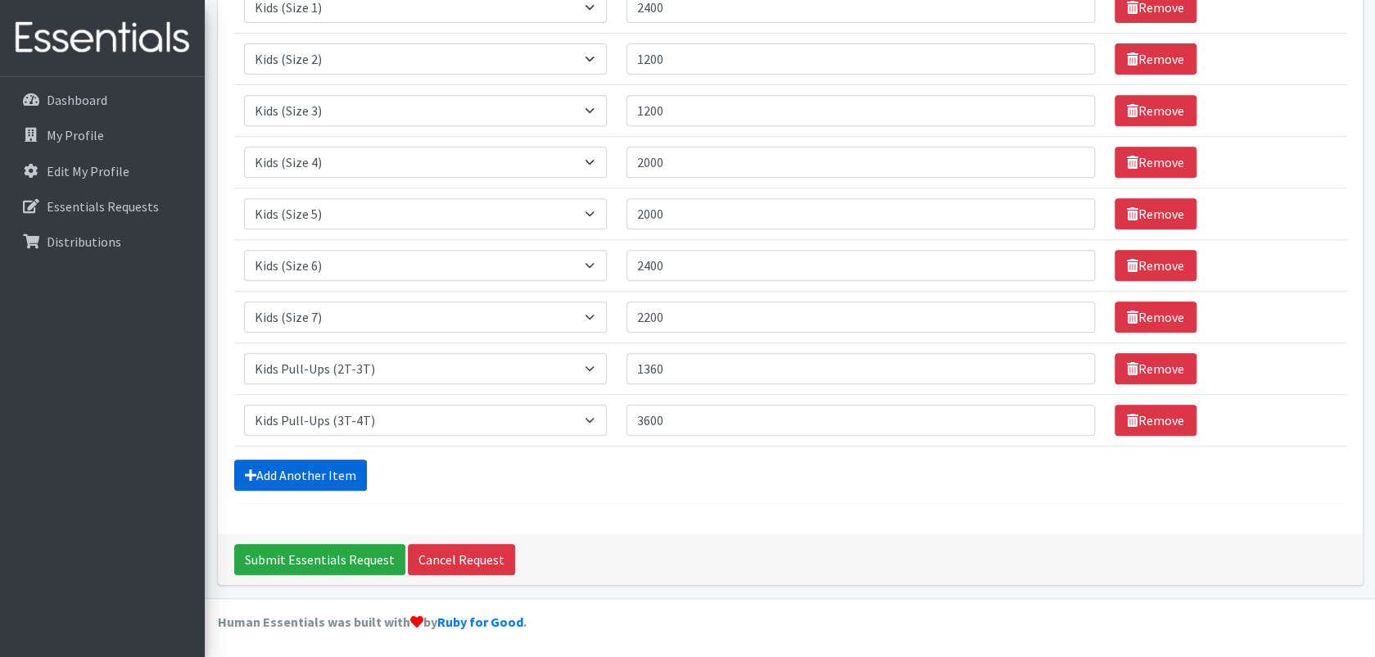
click at [331, 475] on link "Add Another Item" at bounding box center [300, 475] width 133 height 31
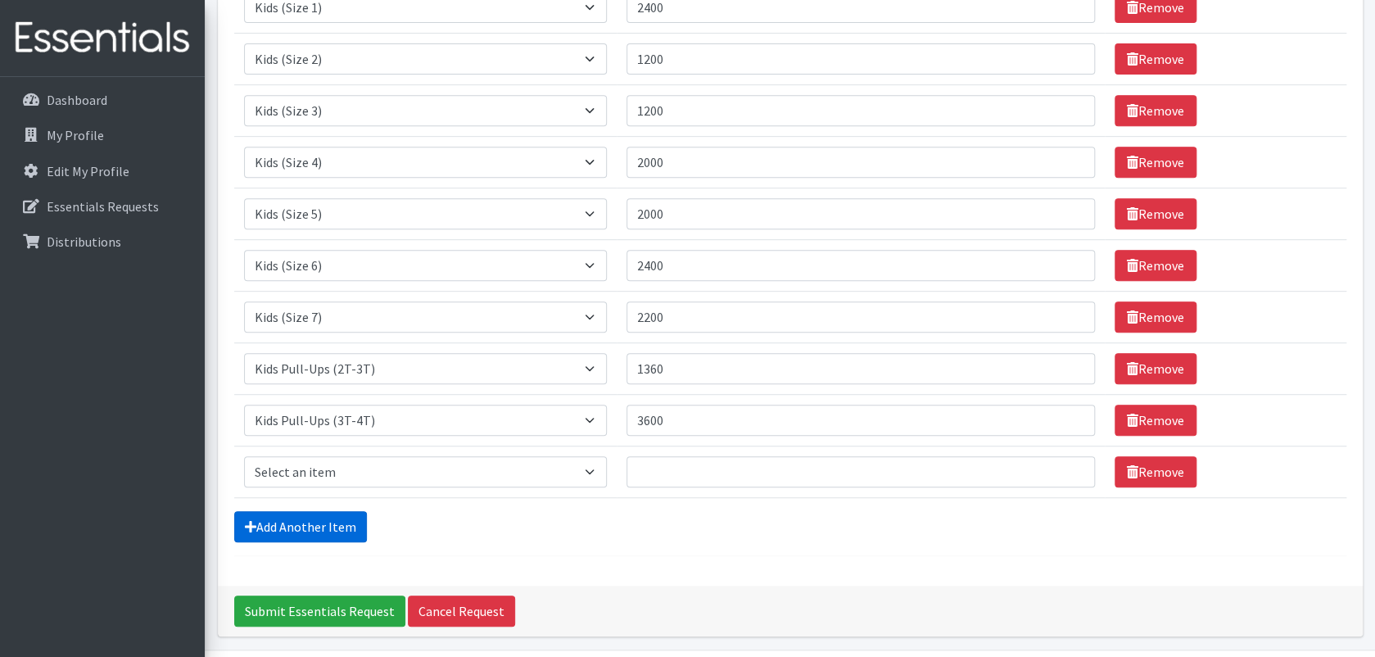
scroll to position [375, 0]
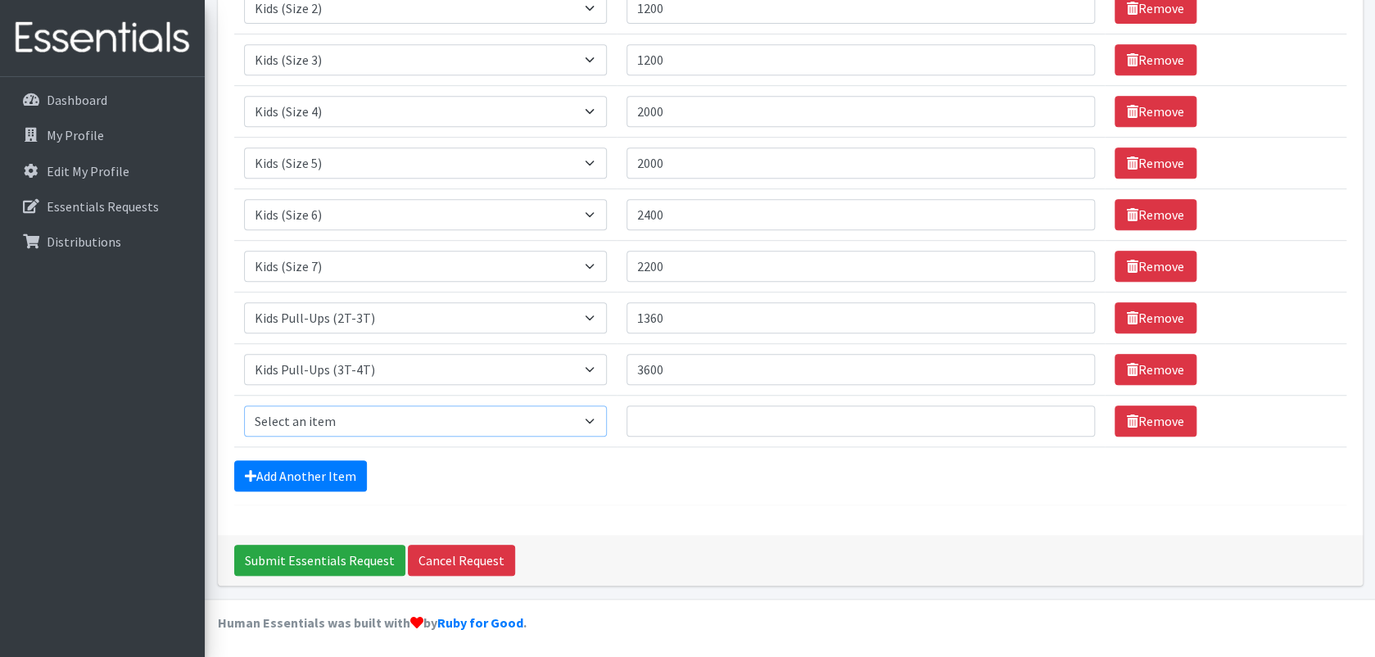
click at [397, 428] on select "Select an item Kids (Newborn) Kids (Size 1) Kids (Size 2) Kids (Size 3) Kids (S…" at bounding box center [426, 421] width 364 height 31
select select "11347"
click at [244, 406] on select "Select an item Kids (Newborn) Kids (Size 1) Kids (Size 2) Kids (Size 3) Kids (S…" at bounding box center [426, 421] width 364 height 31
click at [647, 417] on input "Quantity" at bounding box center [861, 421] width 469 height 31
type input "6240"
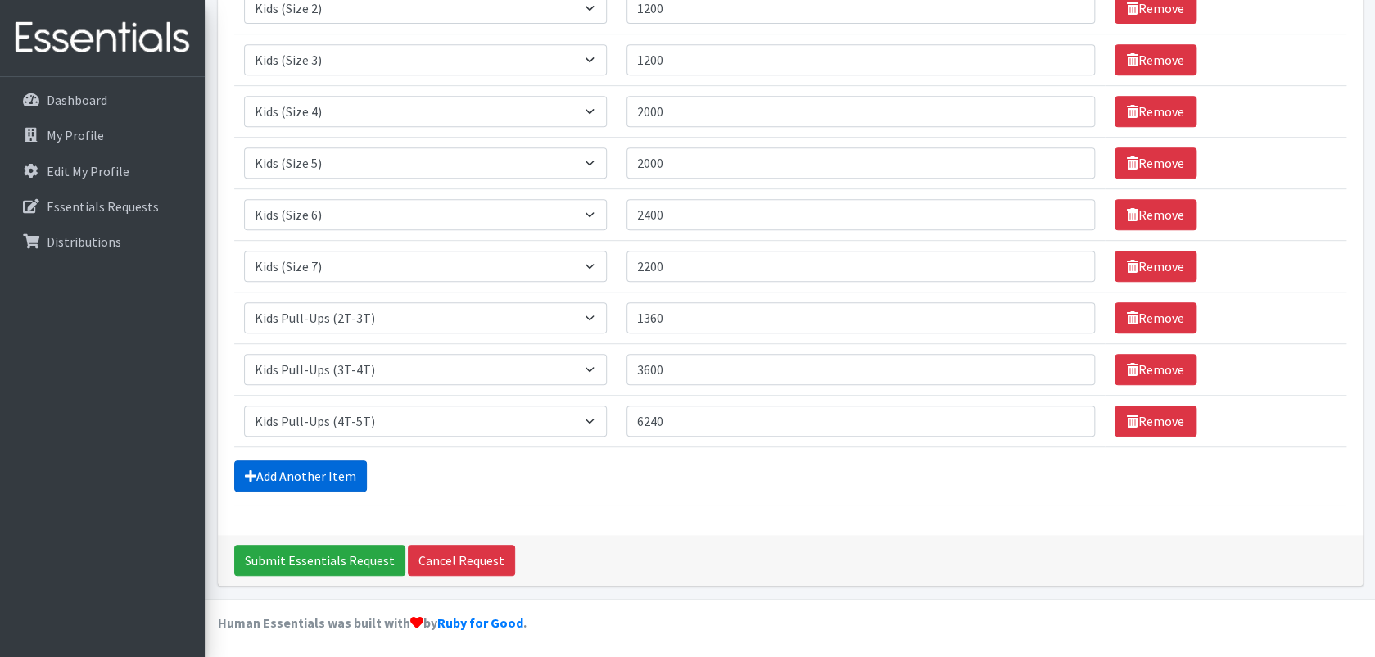
click at [337, 468] on link "Add Another Item" at bounding box center [300, 475] width 133 height 31
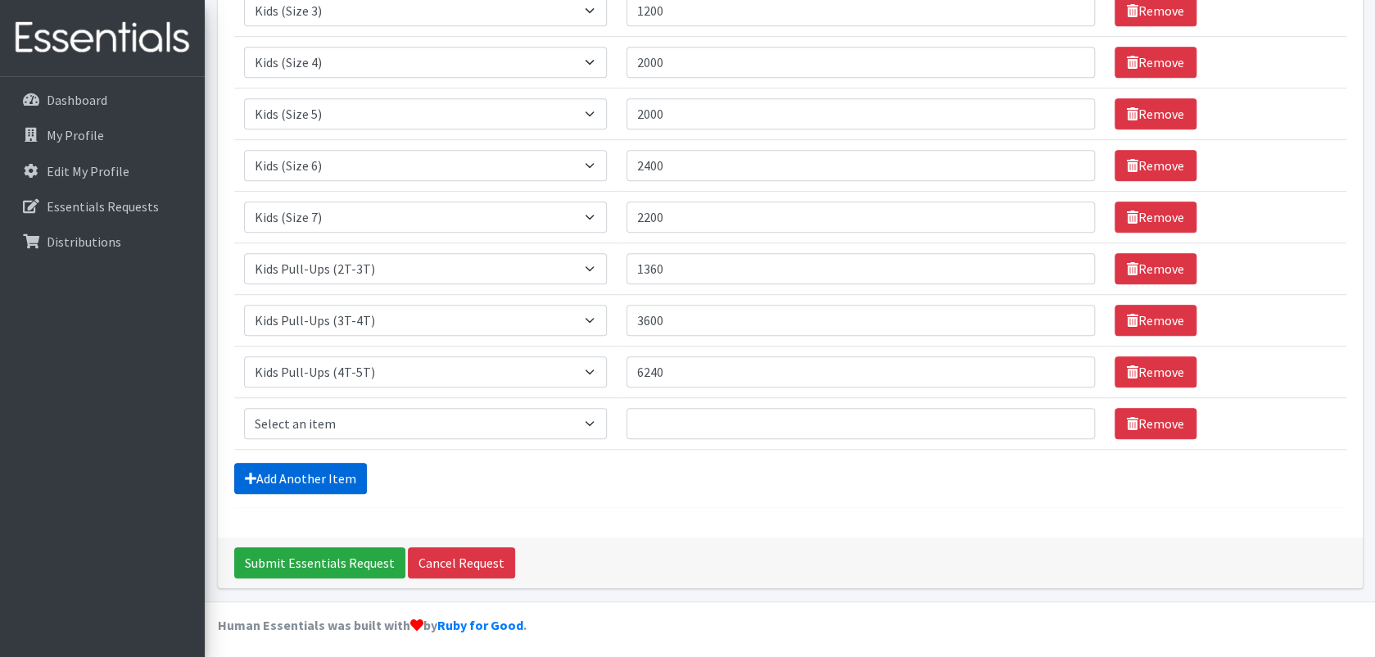
scroll to position [428, 0]
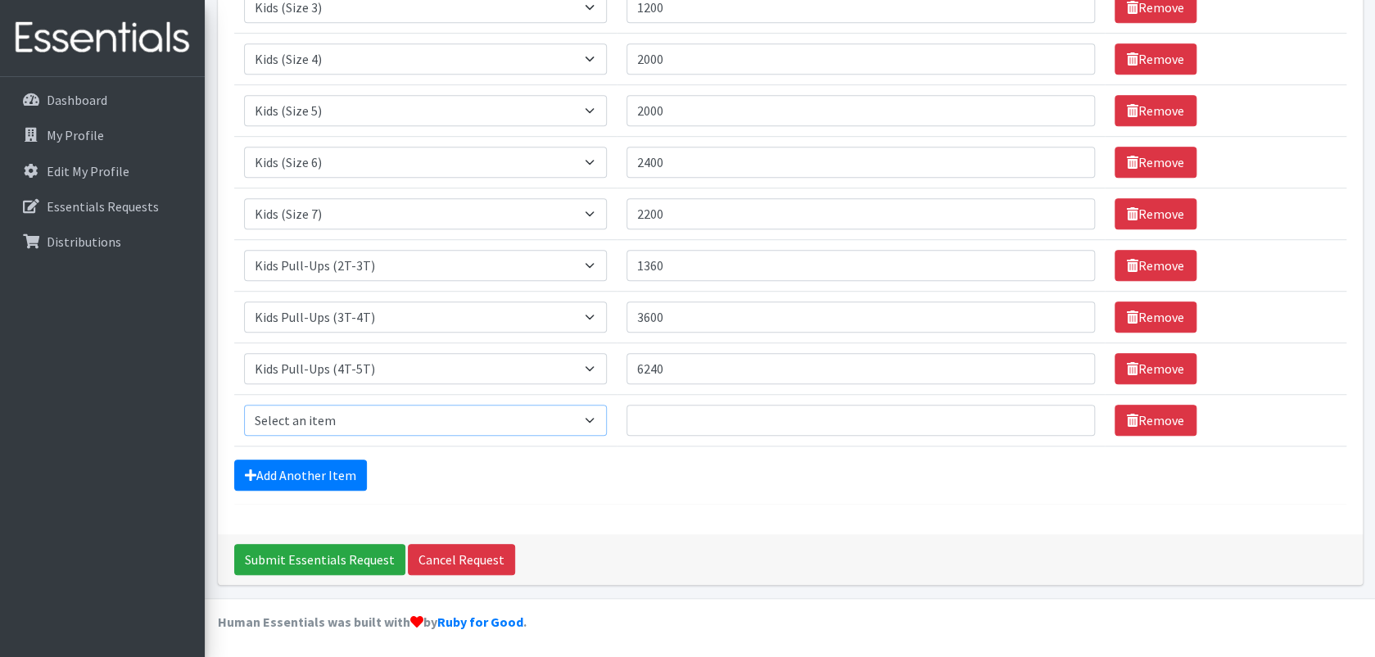
click at [600, 418] on select "Select an item Kids (Newborn) Kids (Size 1) Kids (Size 2) Kids (Size 3) Kids (S…" at bounding box center [426, 420] width 364 height 31
select select "11343"
click at [244, 405] on select "Select an item Kids (Newborn) Kids (Size 1) Kids (Size 2) Kids (Size 3) Kids (S…" at bounding box center [426, 420] width 364 height 31
click at [644, 418] on input "Quantity" at bounding box center [861, 420] width 469 height 31
type input "19200"
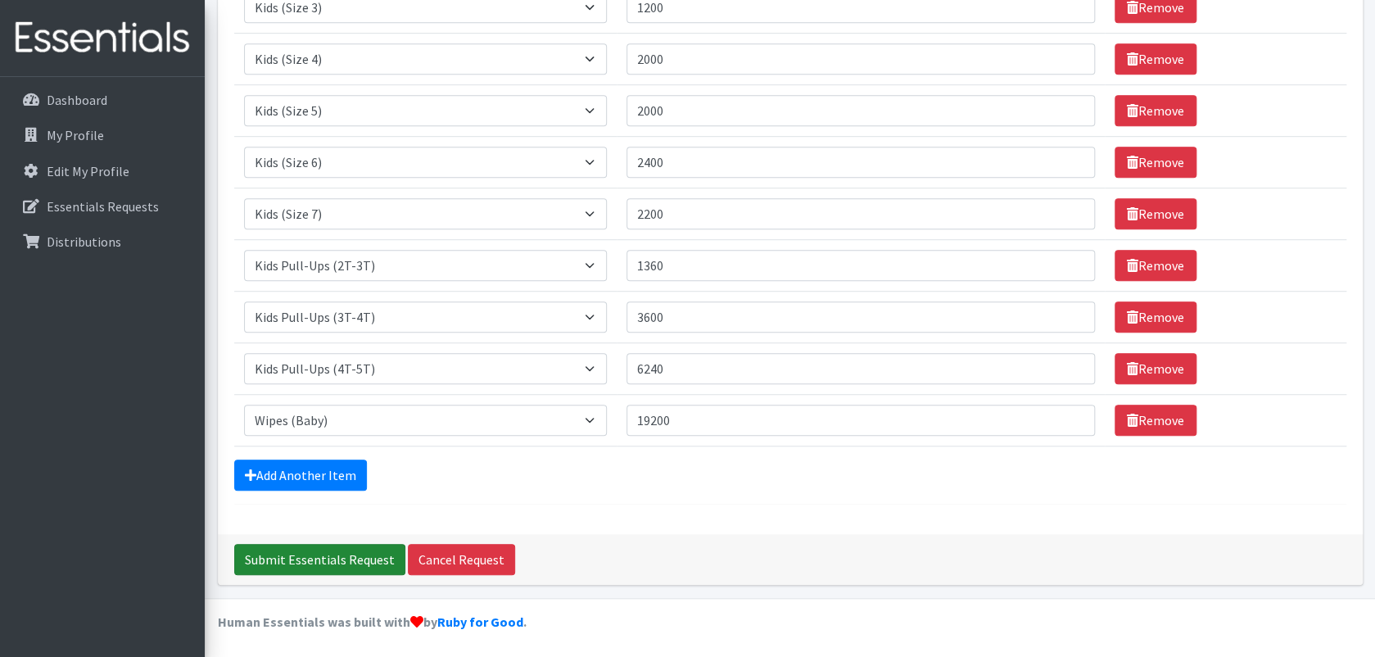
click at [345, 562] on input "Submit Essentials Request" at bounding box center [319, 559] width 171 height 31
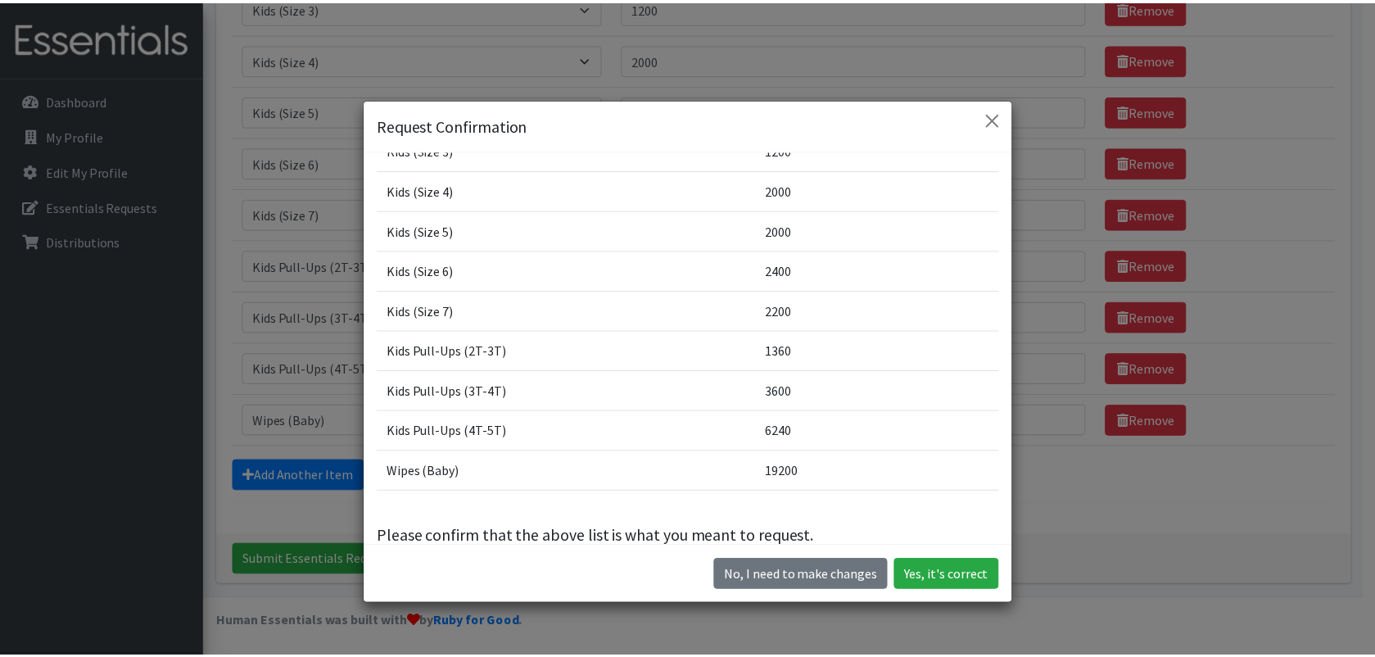
scroll to position [224, 0]
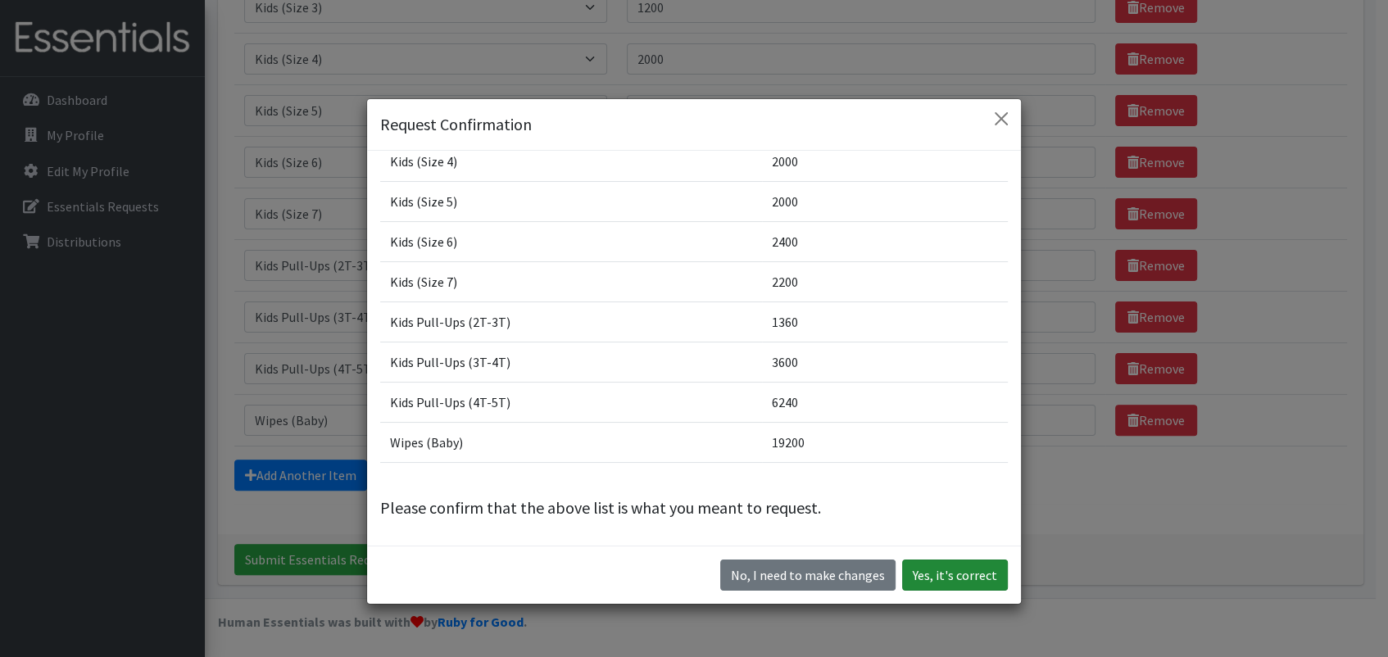
click at [941, 574] on button "Yes, it's correct" at bounding box center [955, 575] width 106 height 31
